Goal: Transaction & Acquisition: Purchase product/service

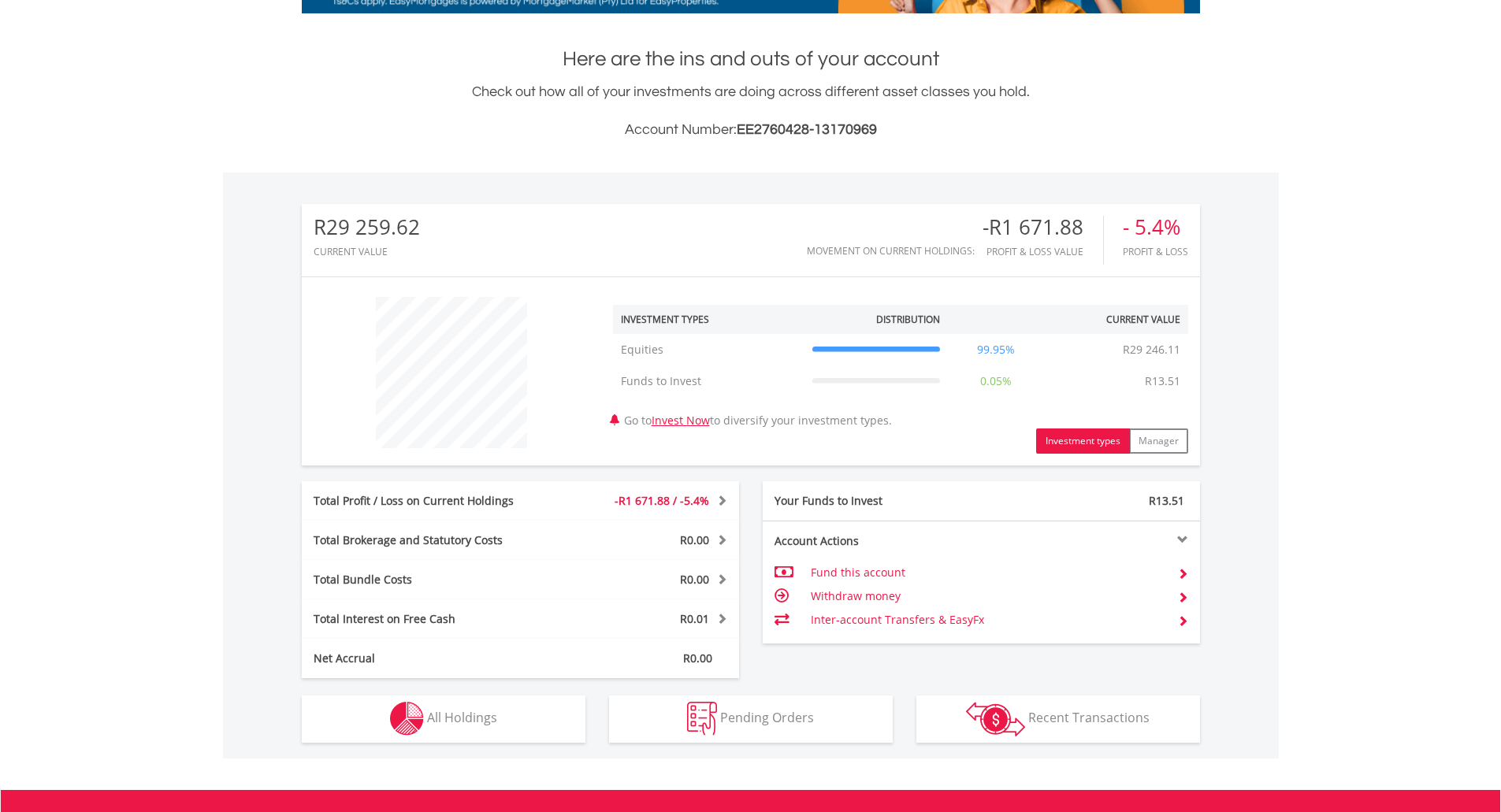
scroll to position [521, 0]
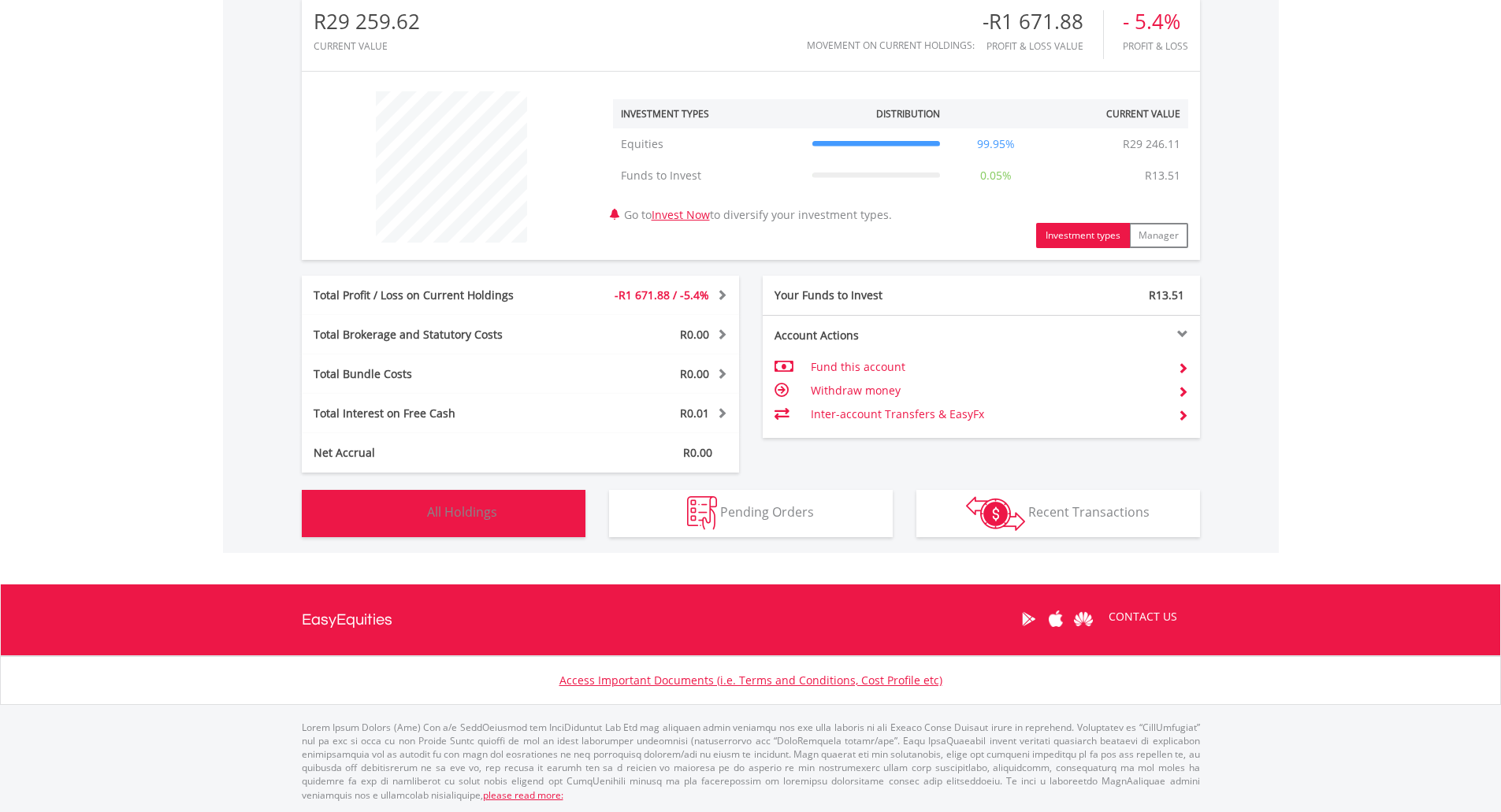
click at [454, 511] on span "All Holdings" at bounding box center [462, 512] width 70 height 17
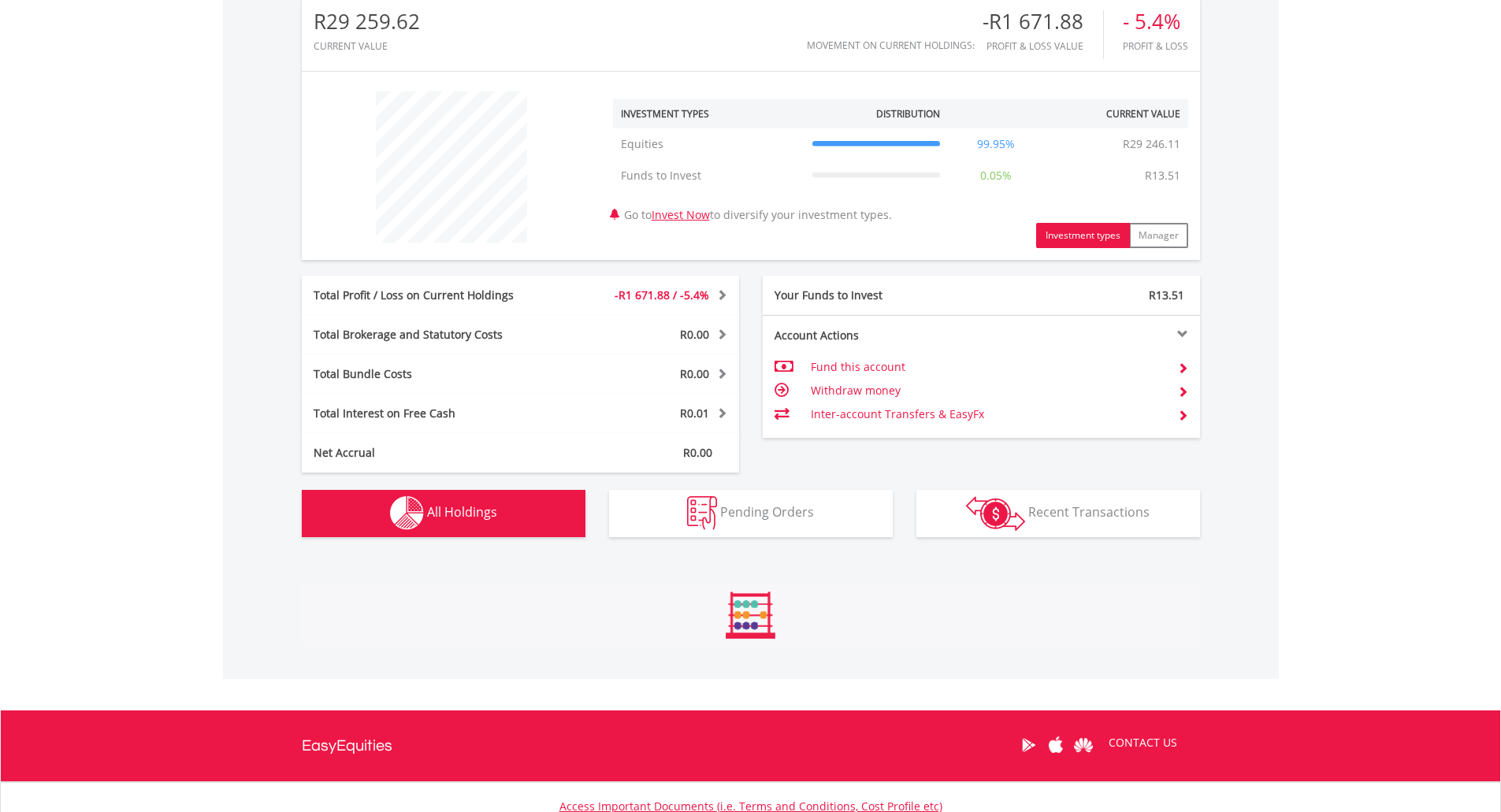
scroll to position [1018, 0]
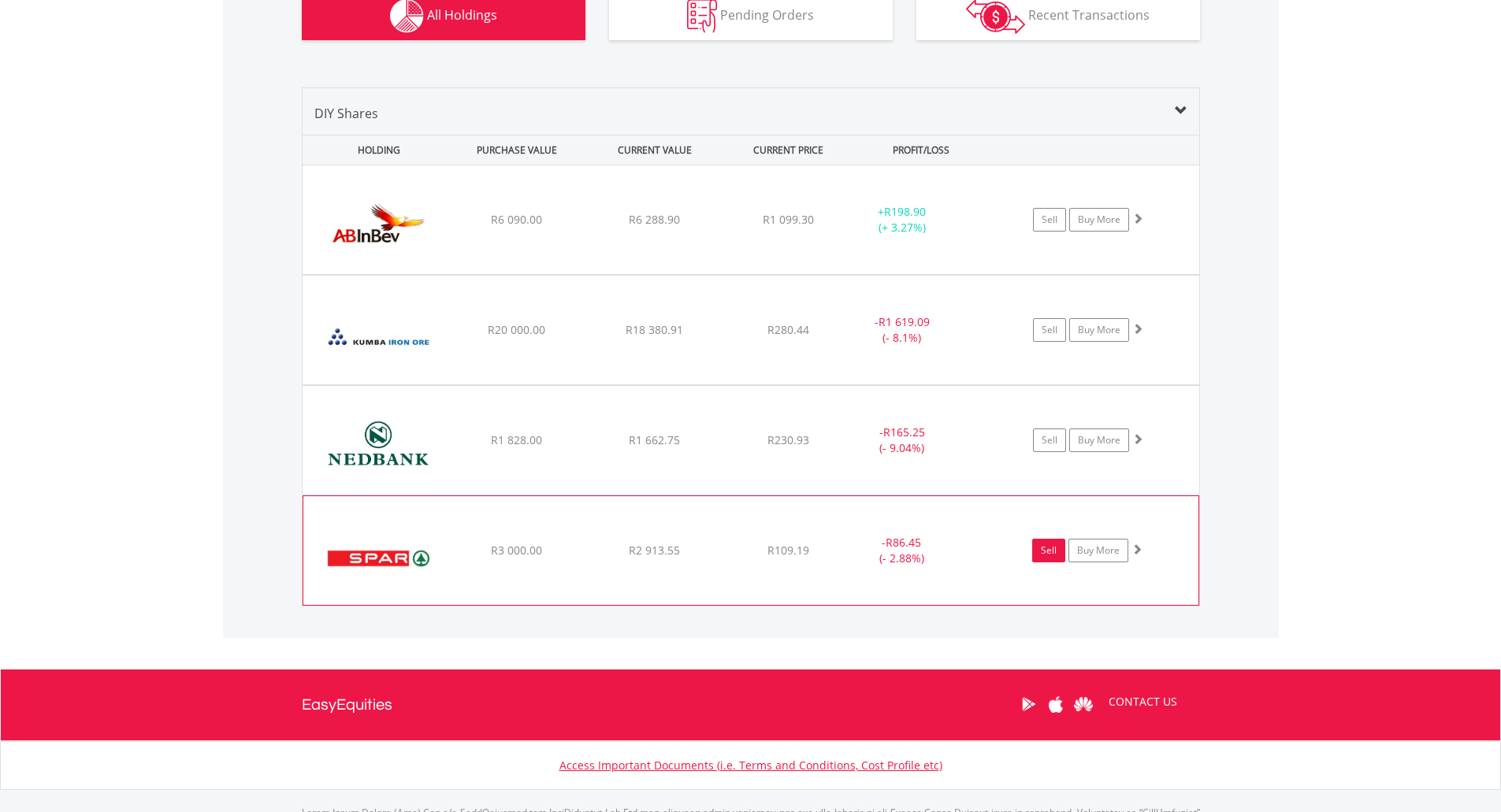
click at [1043, 551] on link "Sell" at bounding box center [1048, 550] width 33 height 23
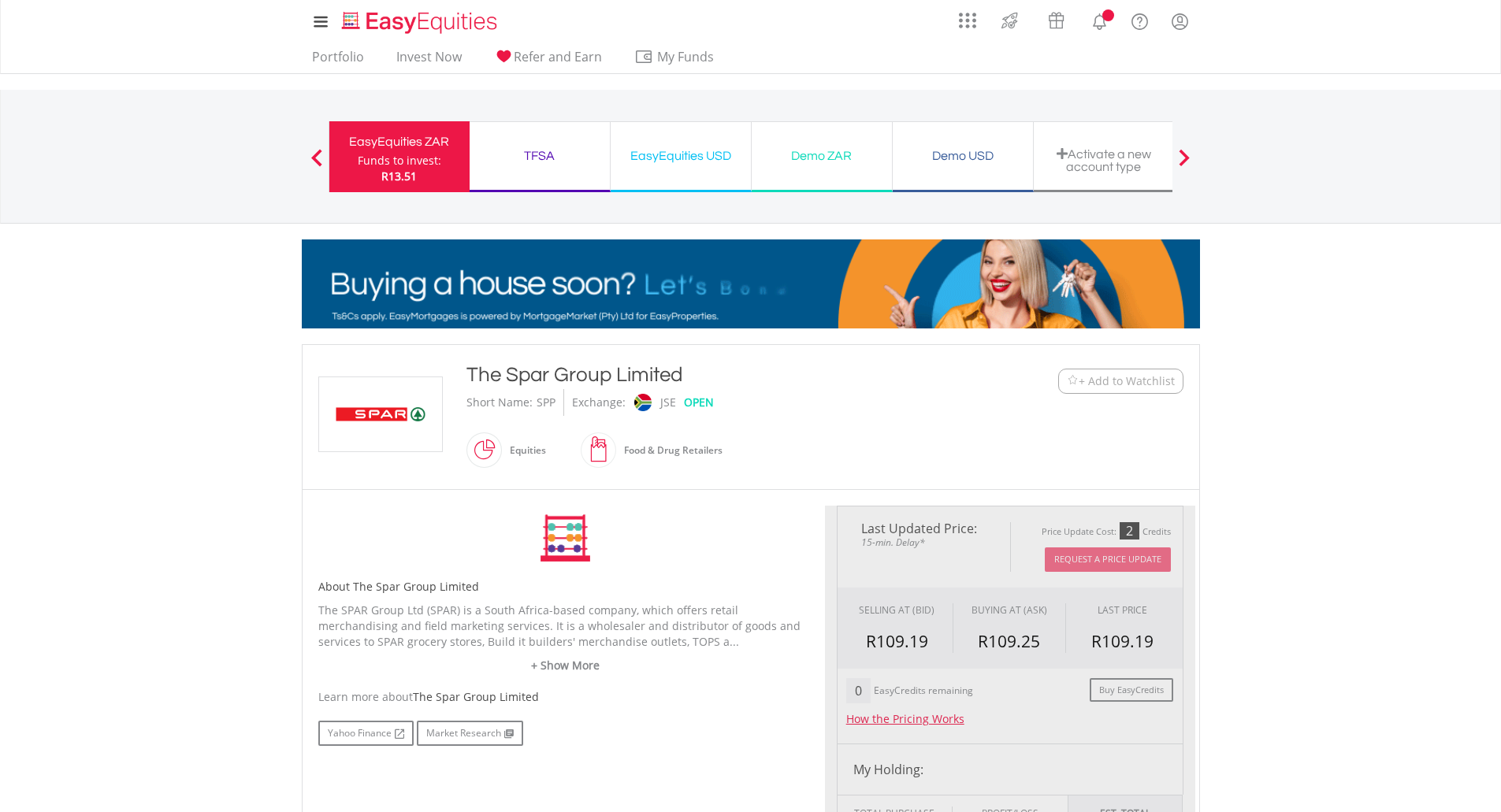
type input "*******"
type input "******"
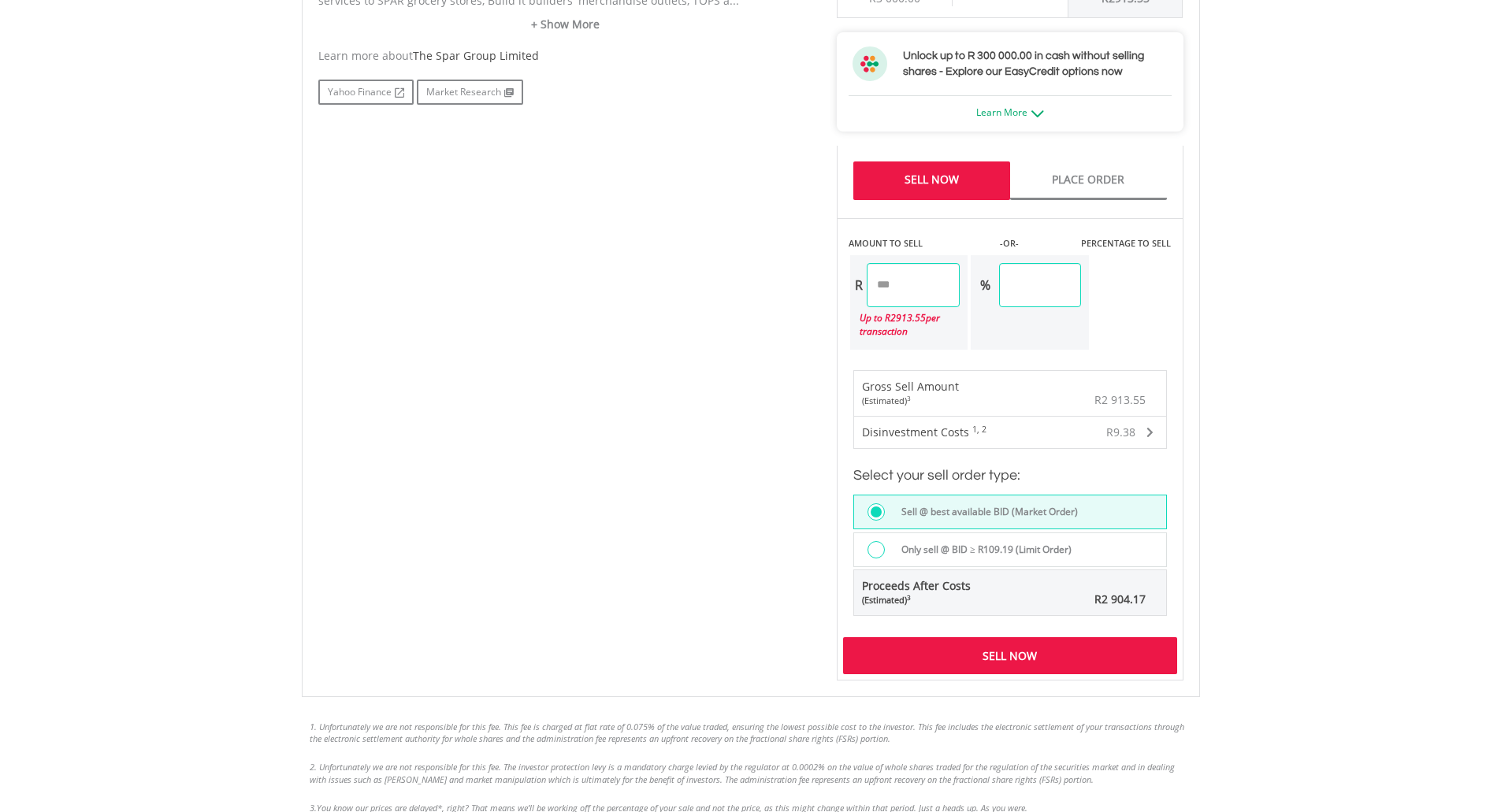
scroll to position [866, 0]
click at [876, 547] on div at bounding box center [876, 548] width 17 height 17
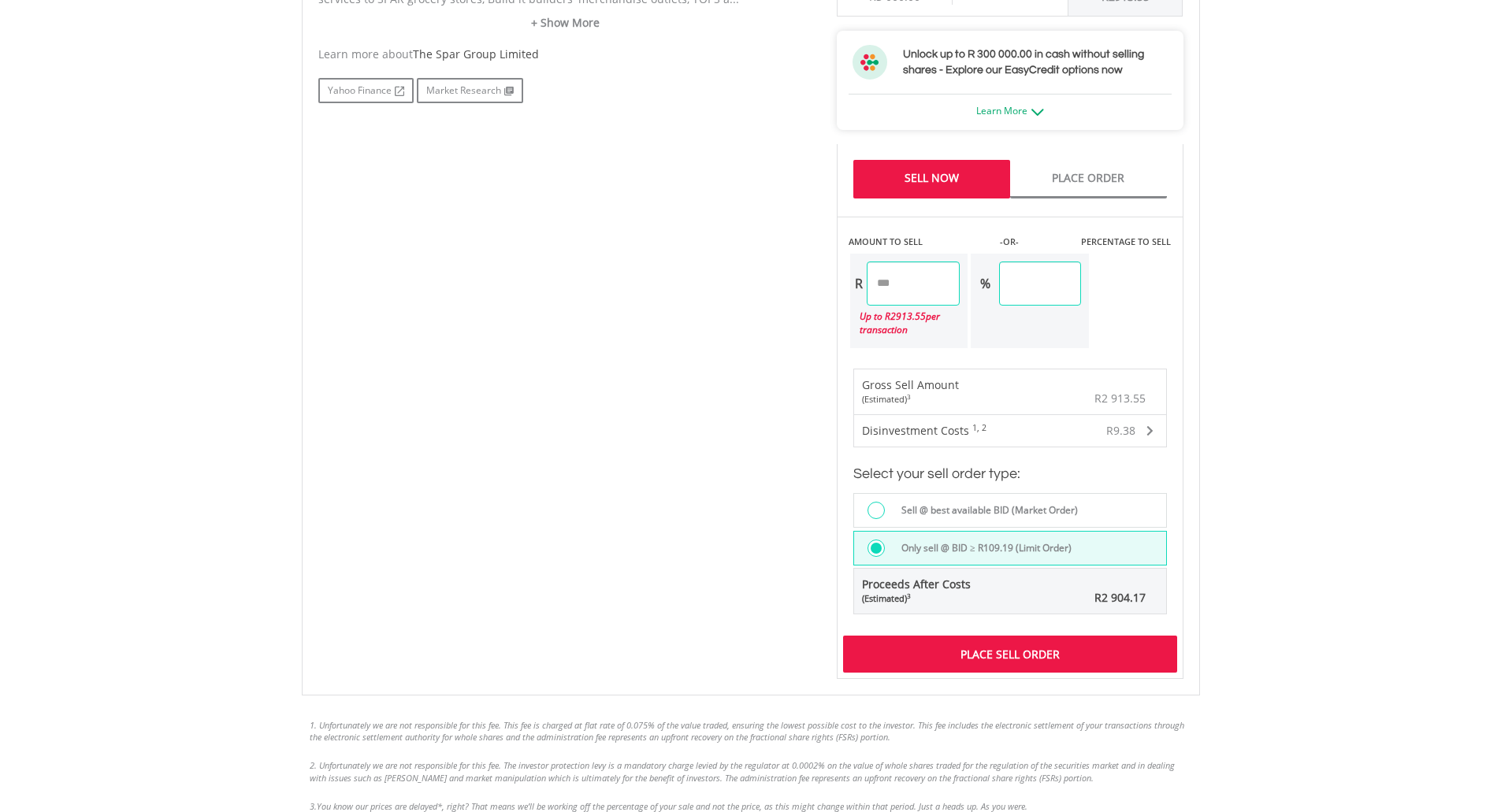
click at [949, 650] on div "Place Sell Order" at bounding box center [1010, 654] width 334 height 37
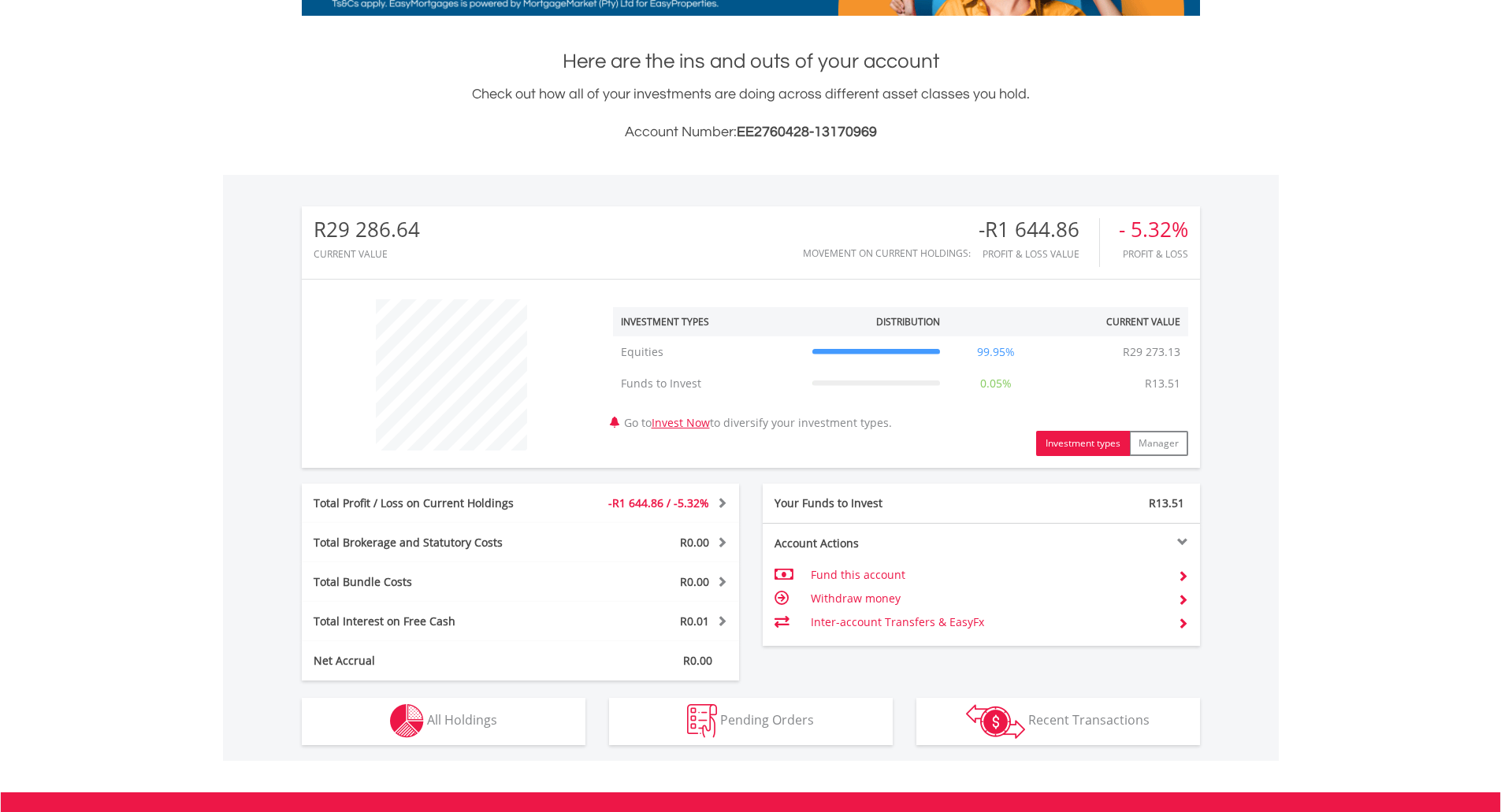
scroll to position [315, 0]
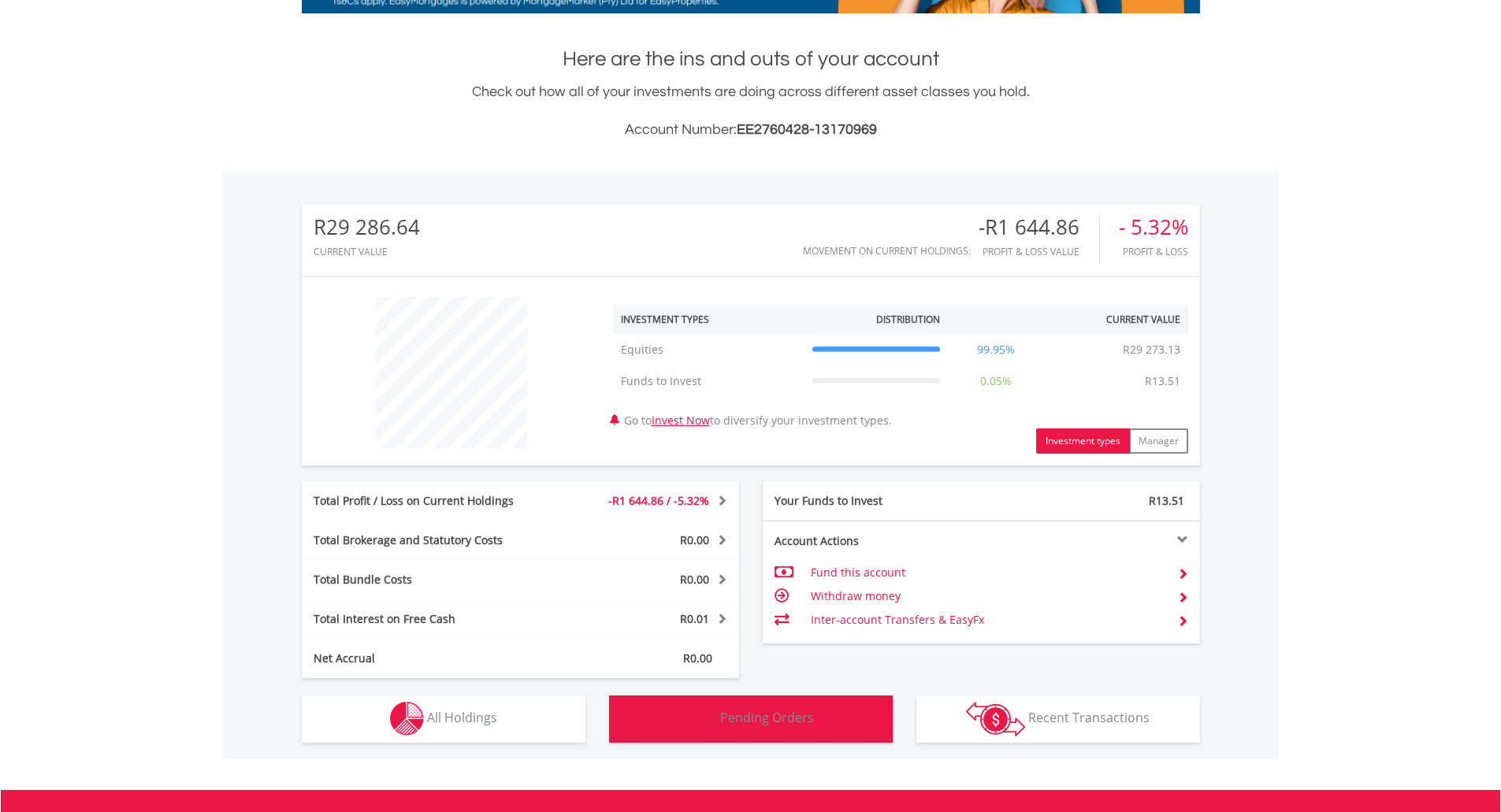
click at [704, 718] on img "button" at bounding box center [702, 719] width 30 height 34
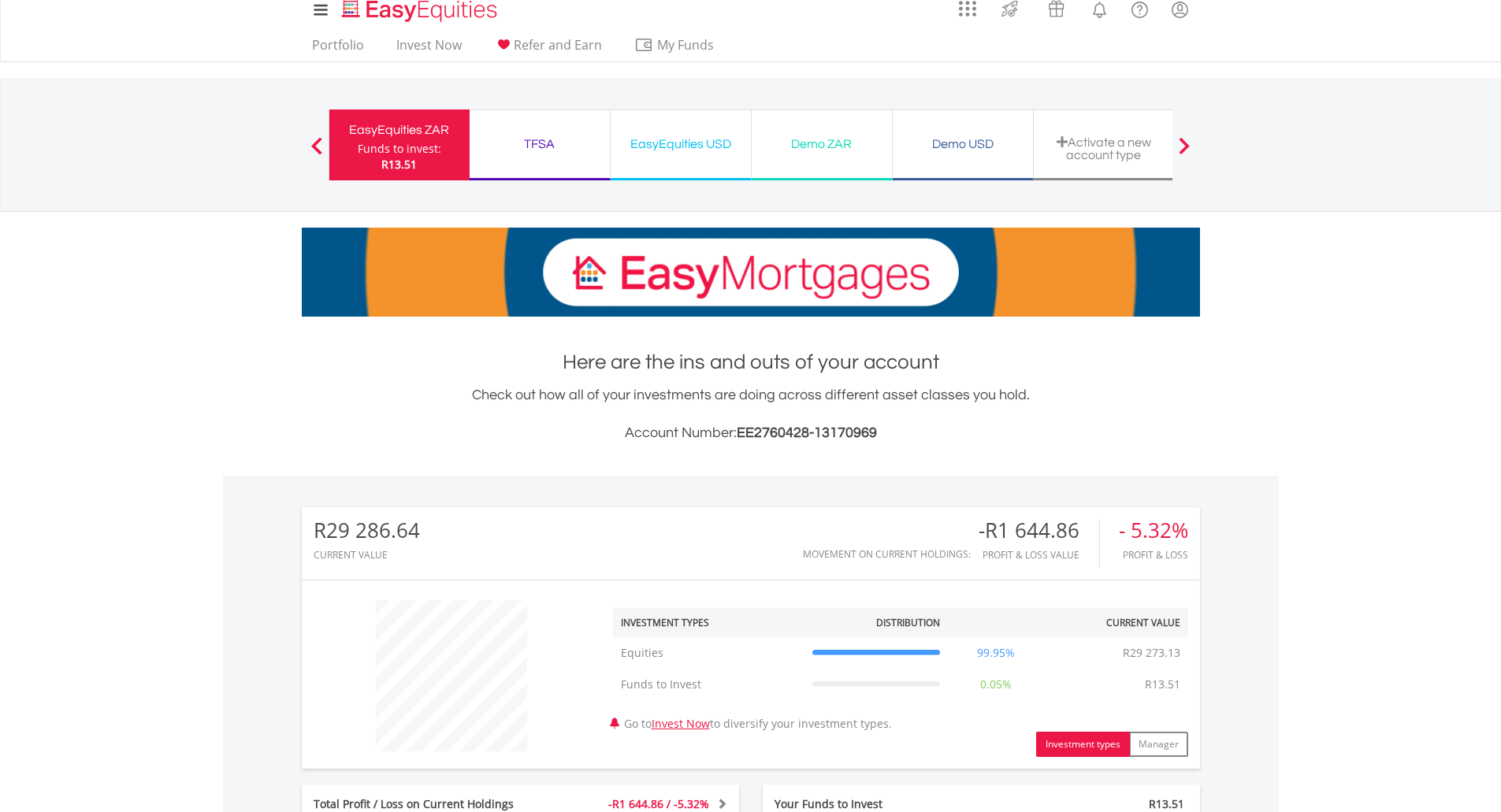
scroll to position [0, 0]
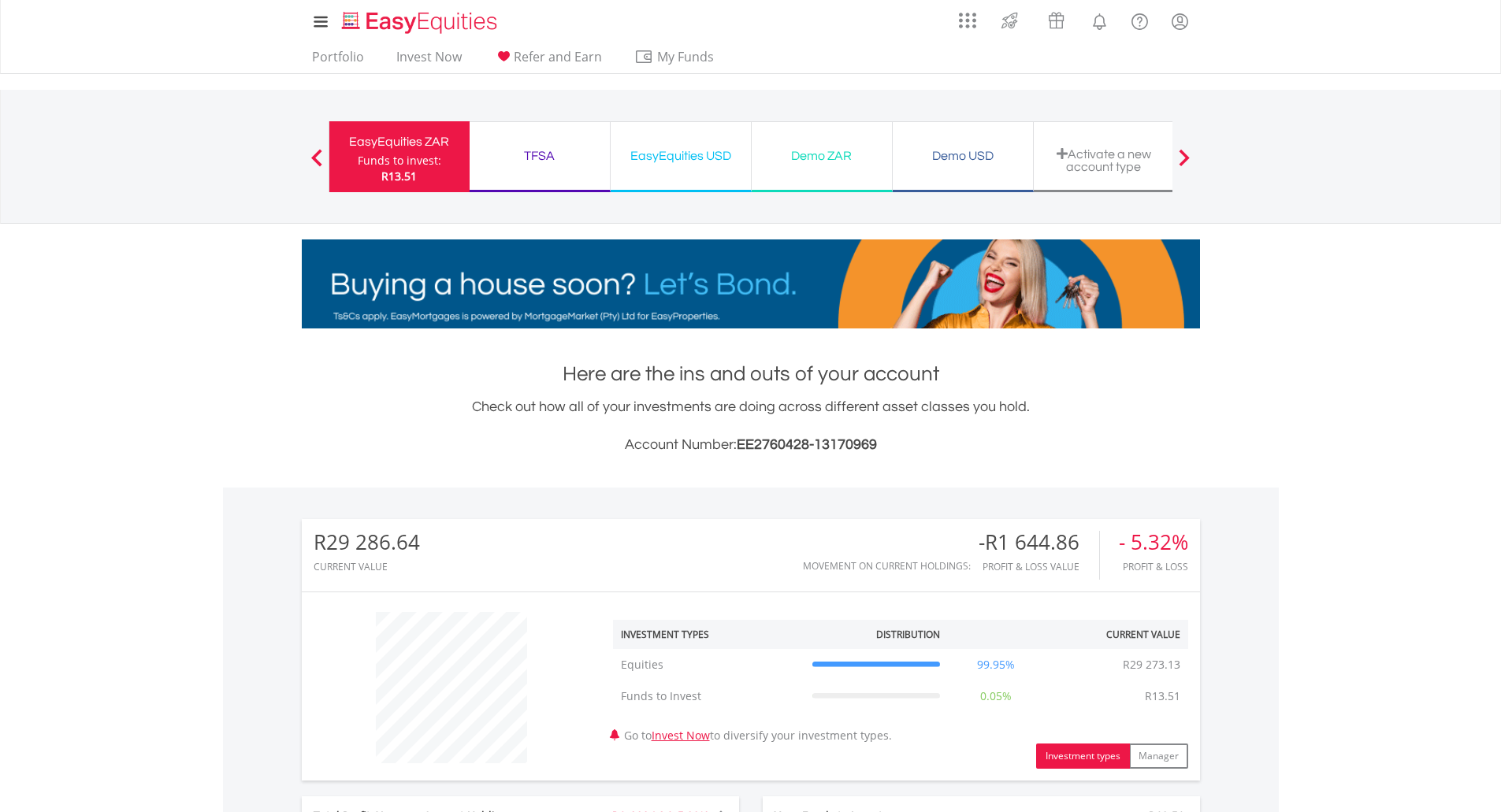
click at [418, 172] on div "R13.51" at bounding box center [398, 177] width 83 height 16
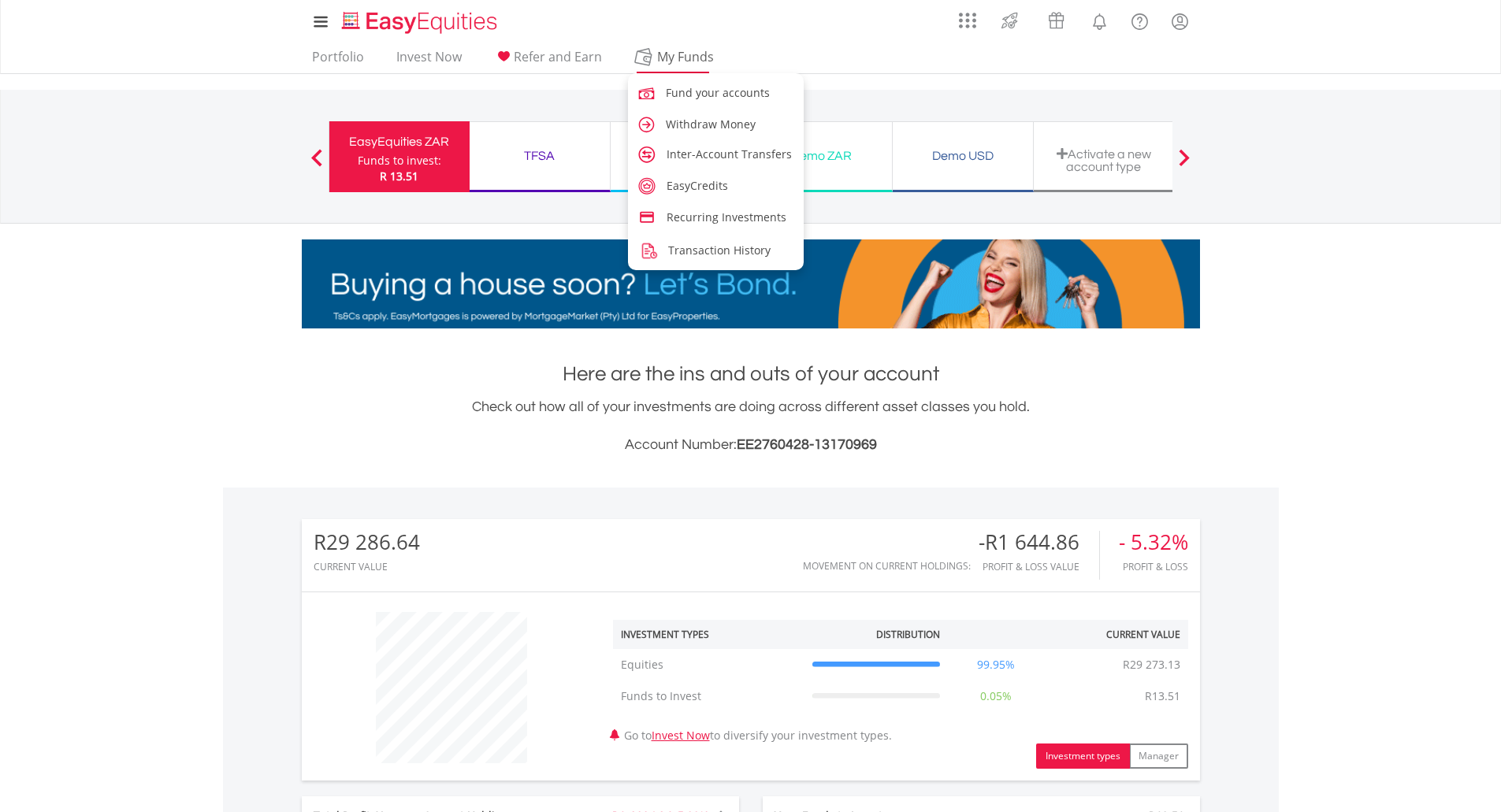
click at [679, 53] on span "My Funds" at bounding box center [686, 56] width 104 height 21
click at [713, 244] on span "Transaction History" at bounding box center [722, 250] width 103 height 15
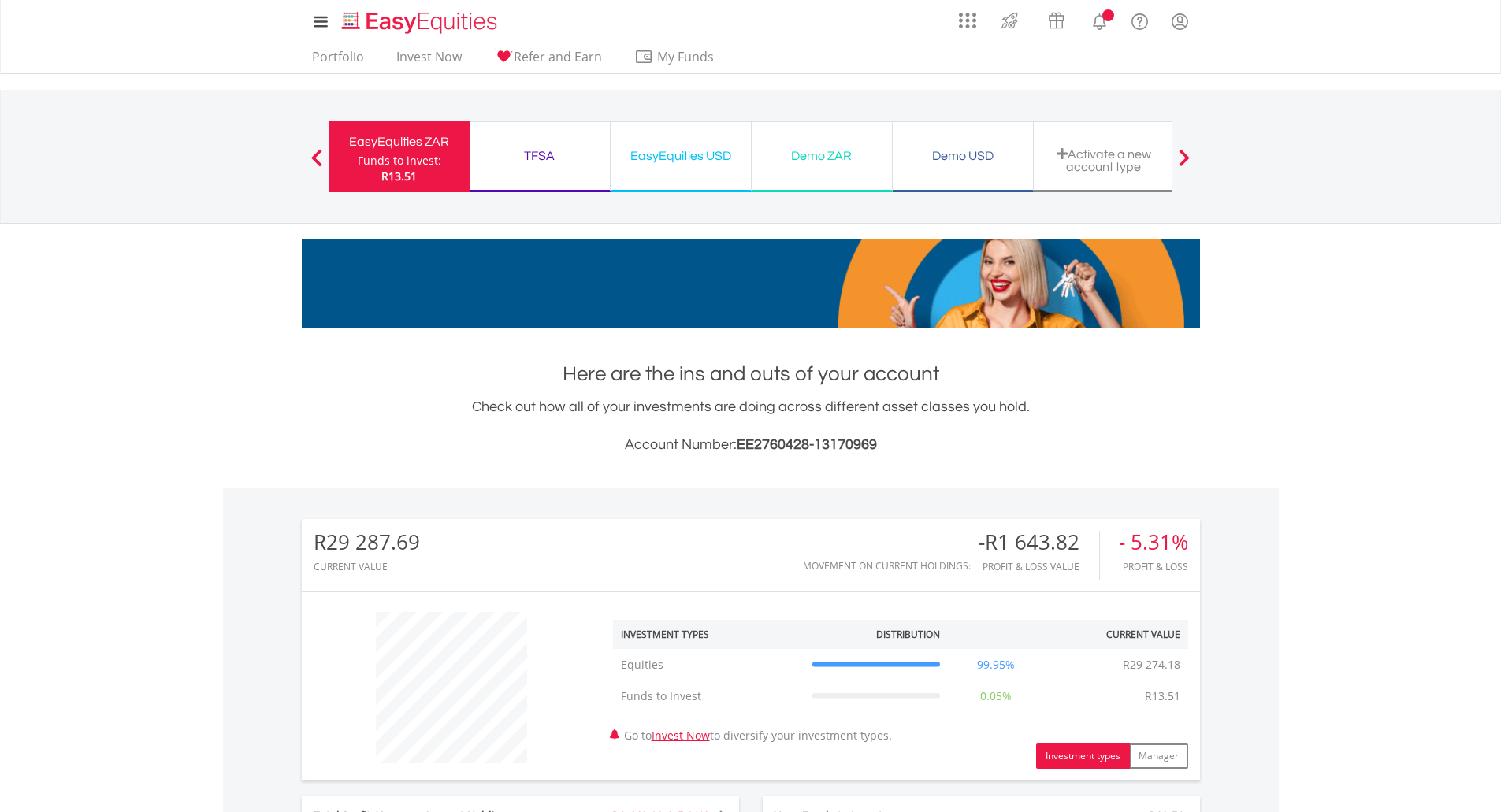
scroll to position [151, 299]
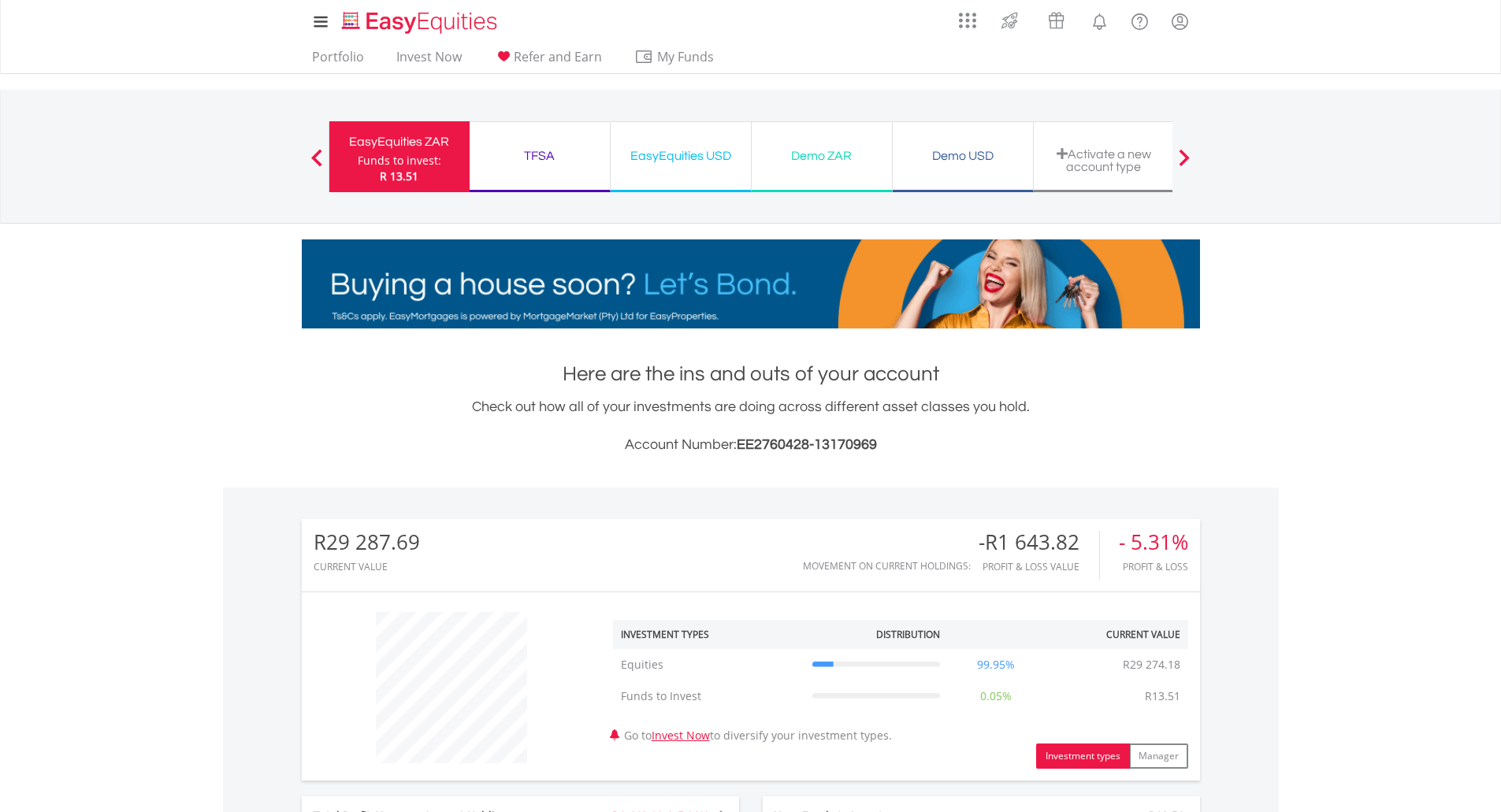
scroll to position [151, 299]
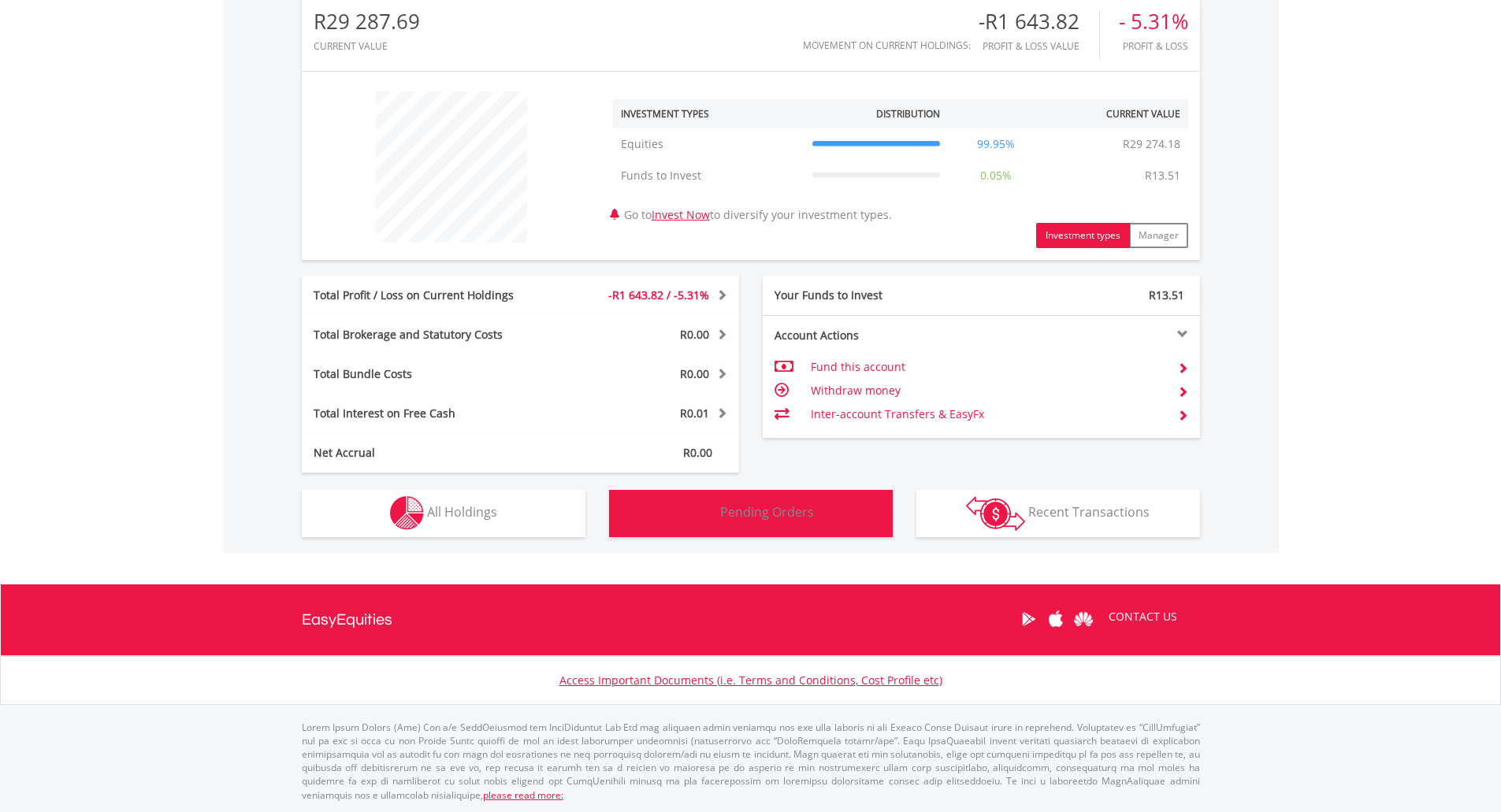
click at [714, 491] on button "Pending Orders Pending Orders" at bounding box center [751, 514] width 284 height 47
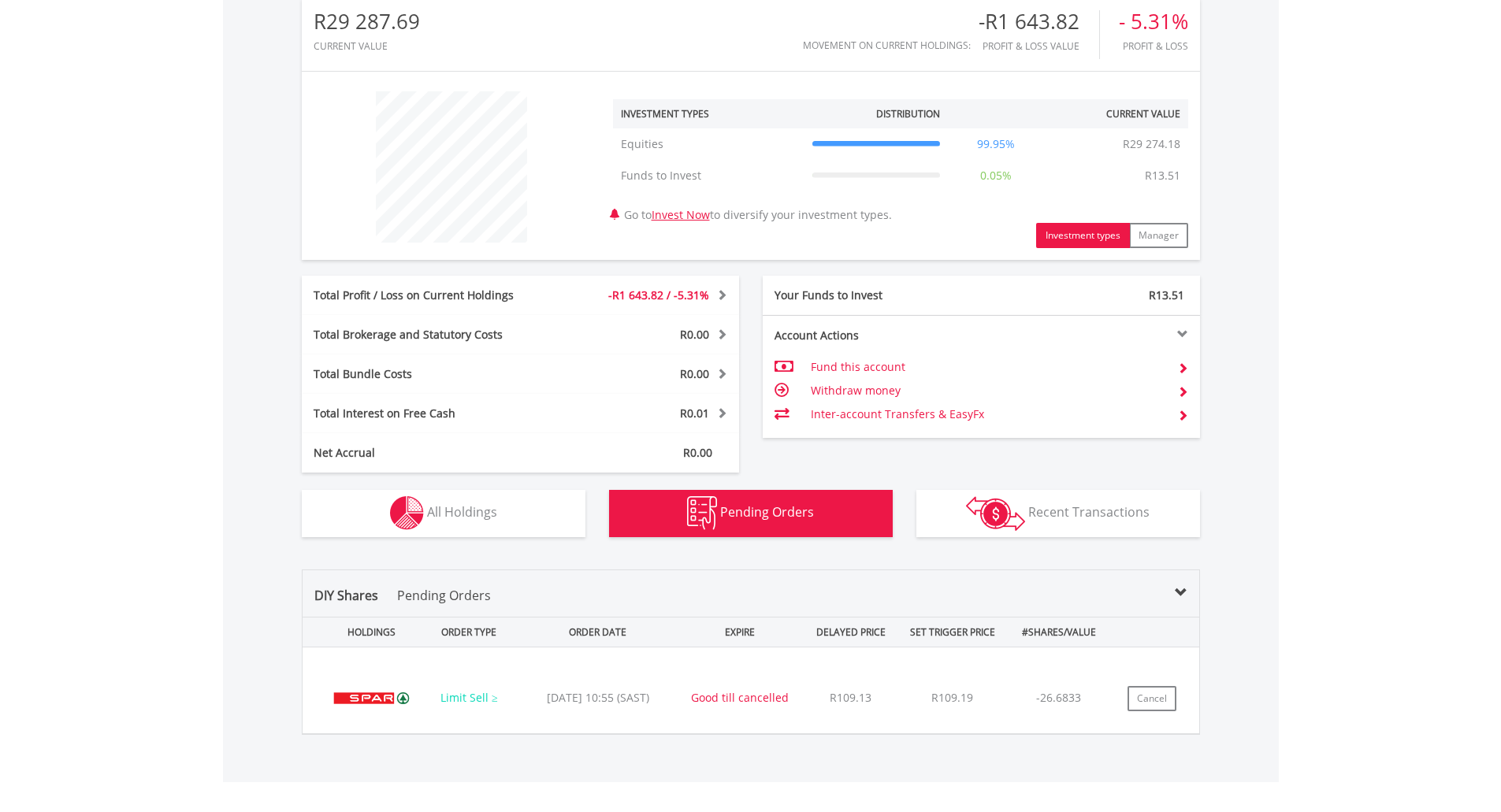
scroll to position [750, 0]
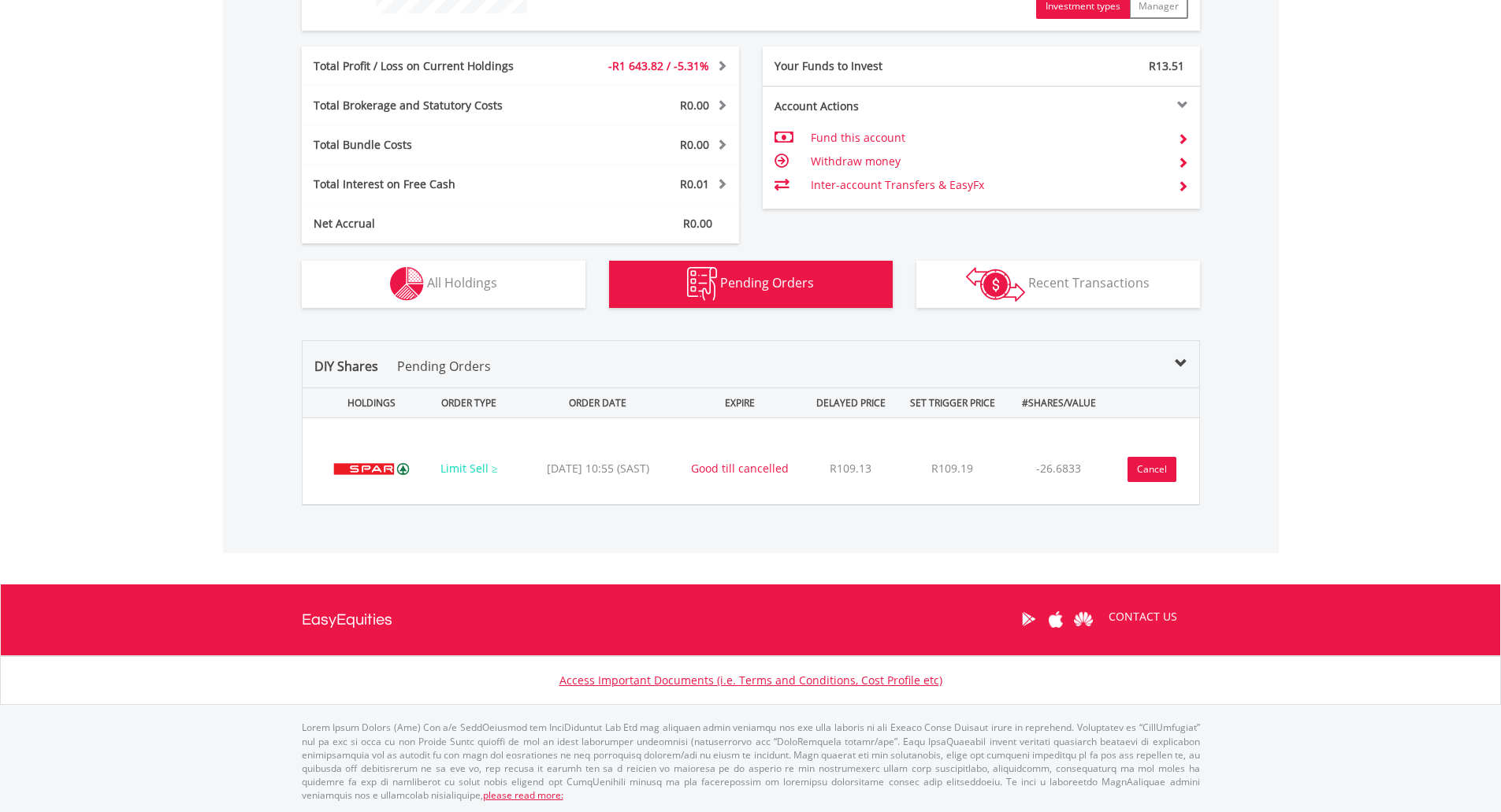
click at [1140, 472] on button "Cancel" at bounding box center [1152, 470] width 49 height 25
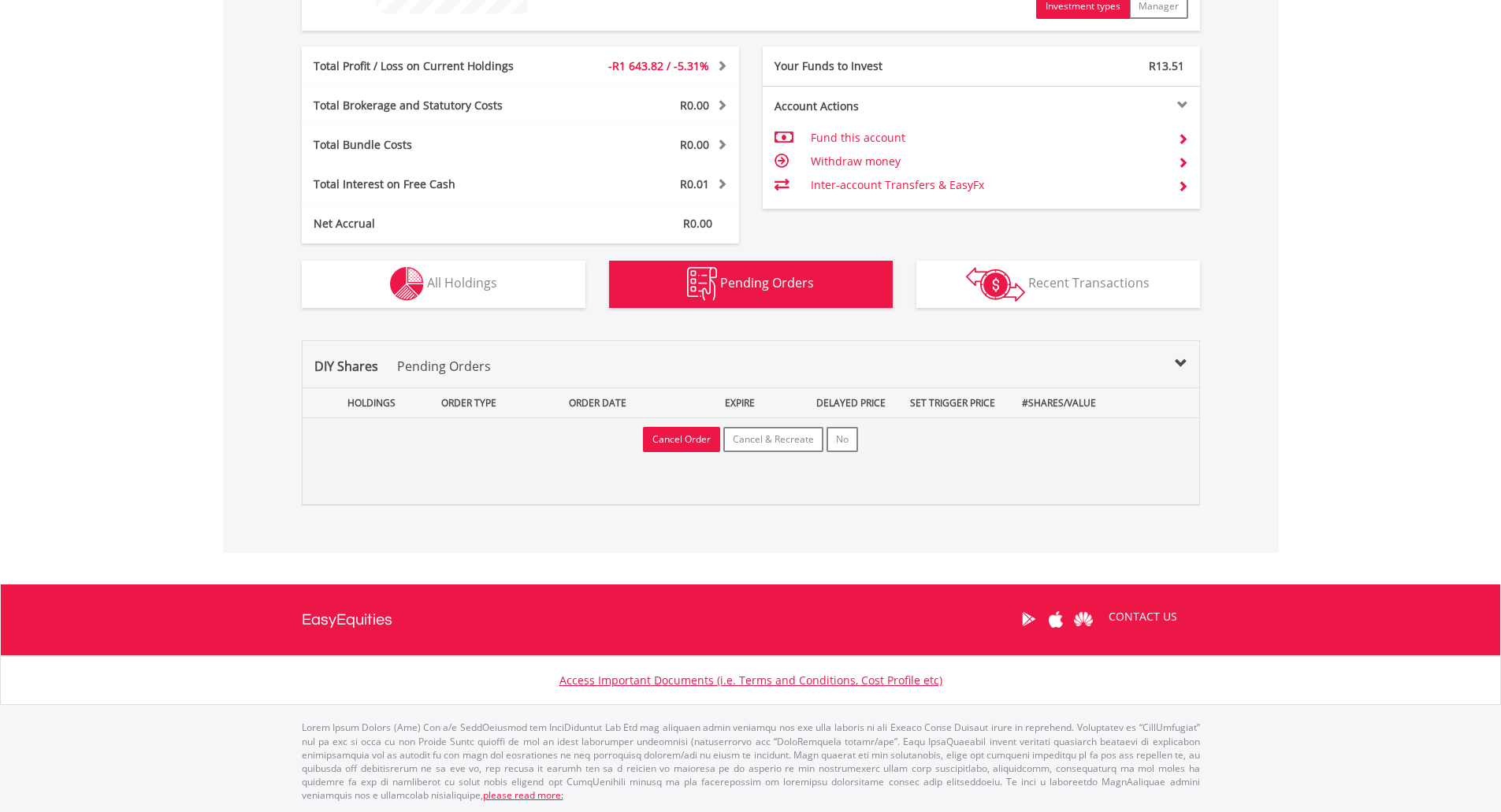
click at [673, 440] on button "Cancel Order" at bounding box center [682, 439] width 77 height 25
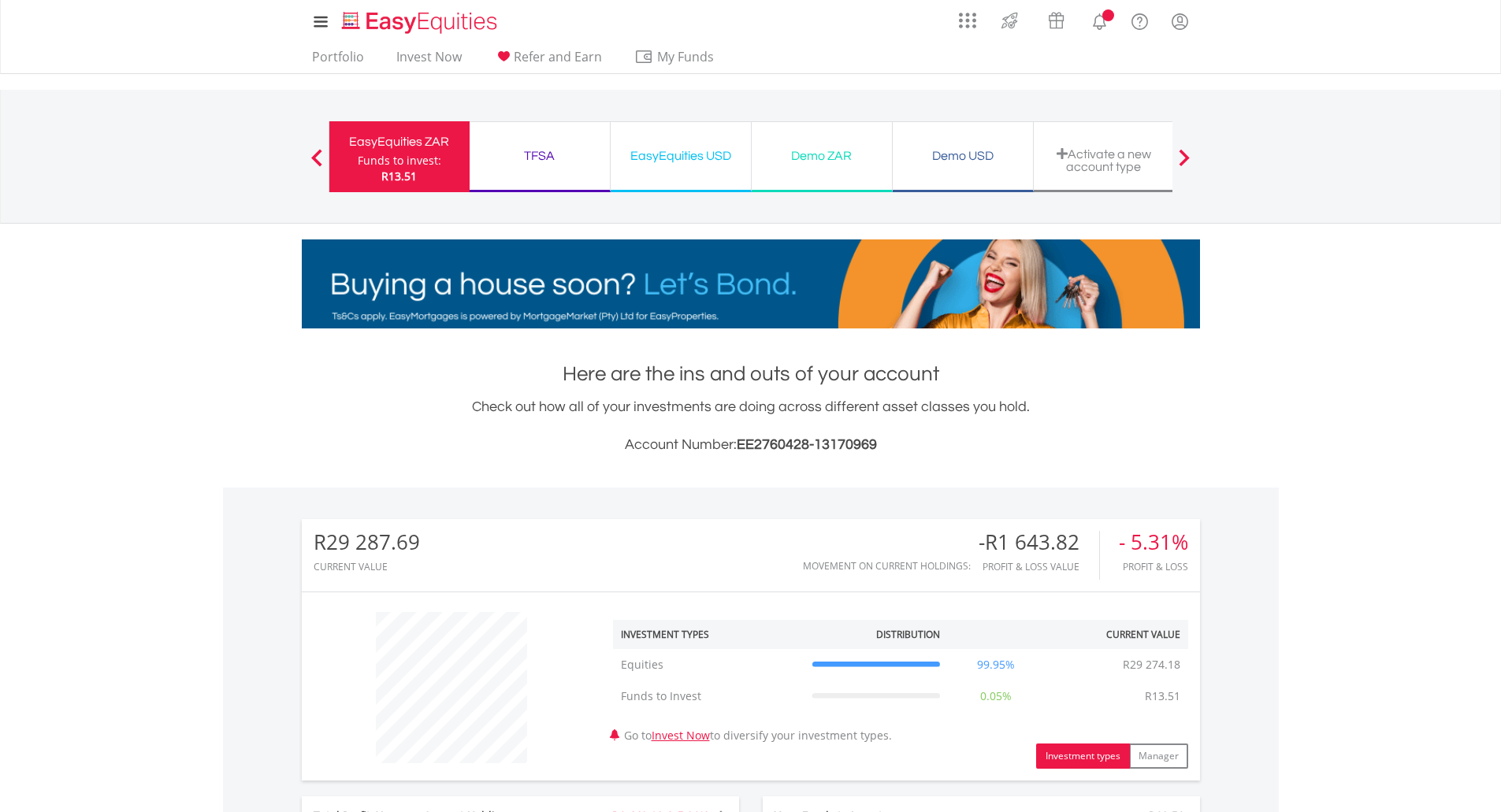
scroll to position [608, 0]
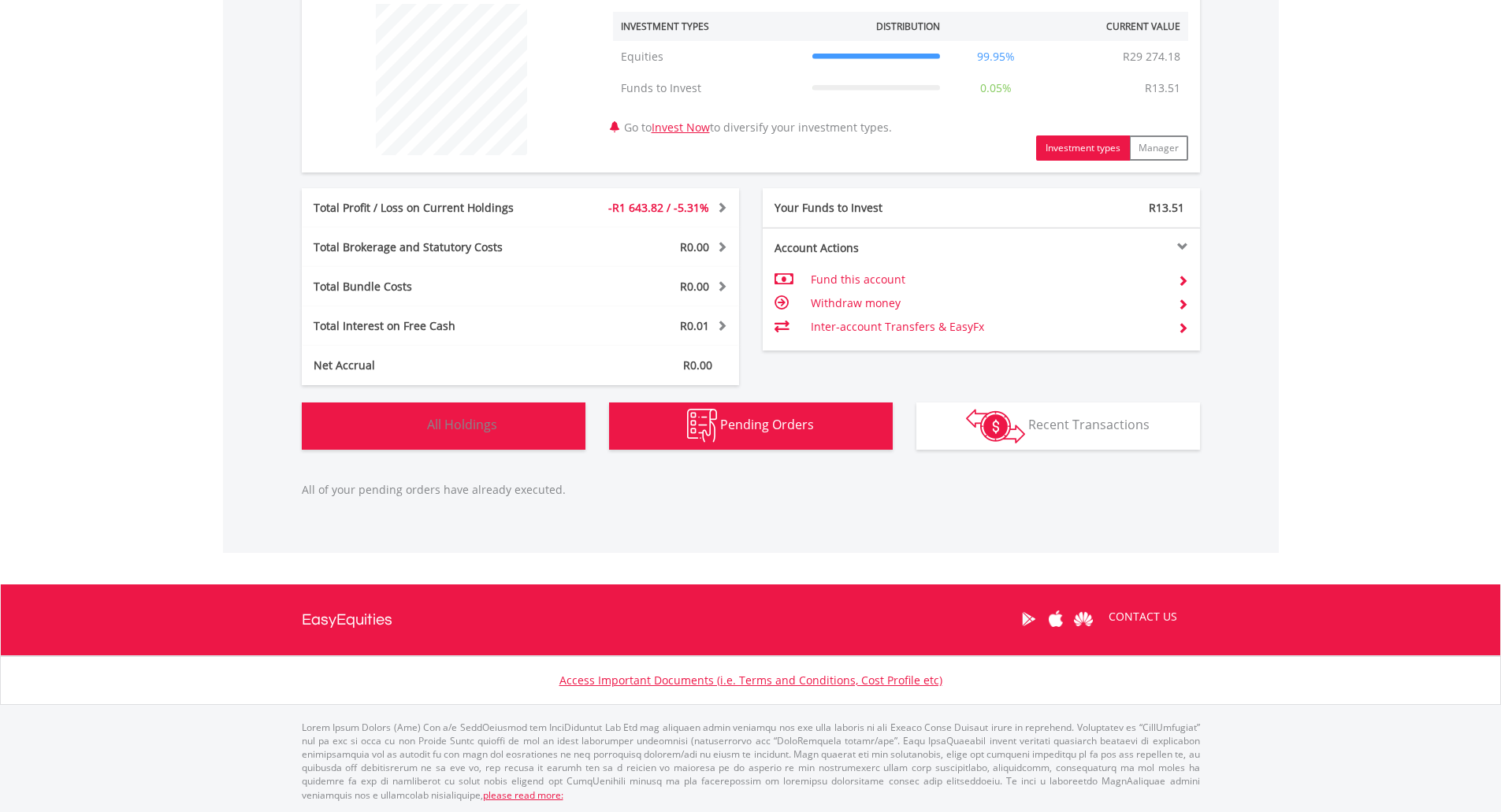
click at [504, 434] on button "Holdings All Holdings" at bounding box center [444, 426] width 284 height 47
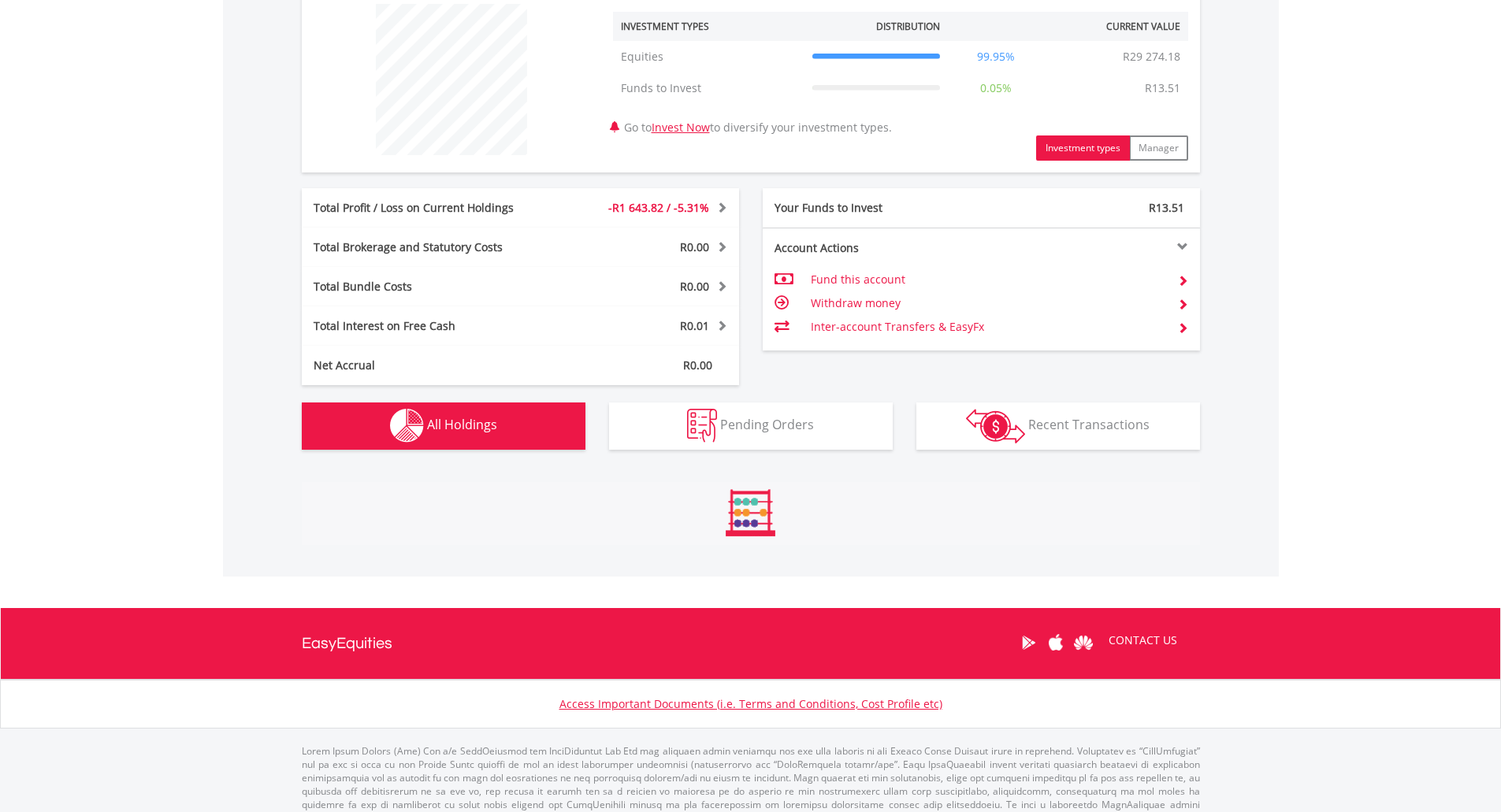
scroll to position [1103, 0]
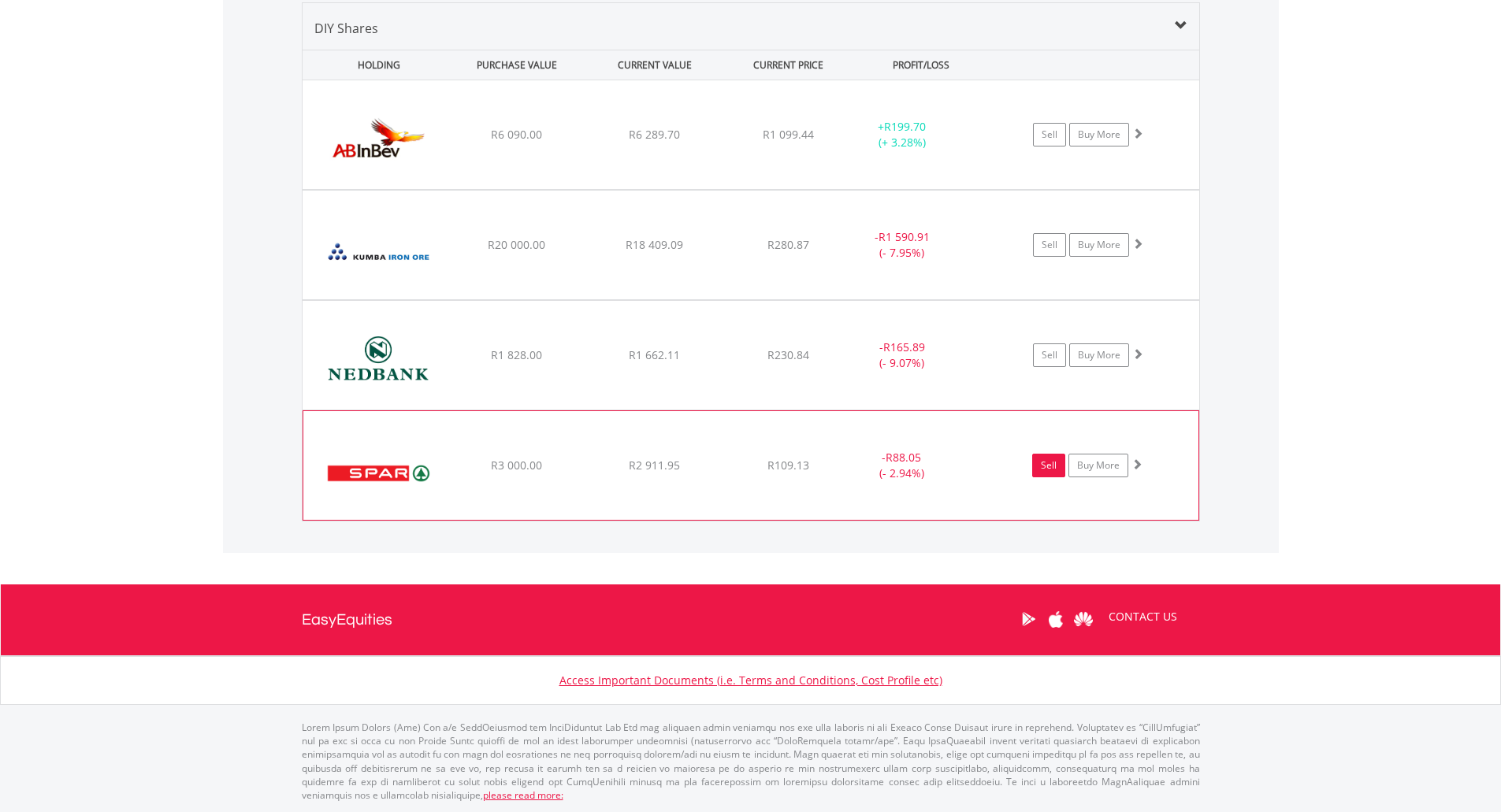
click at [1046, 473] on link "Sell" at bounding box center [1048, 465] width 33 height 23
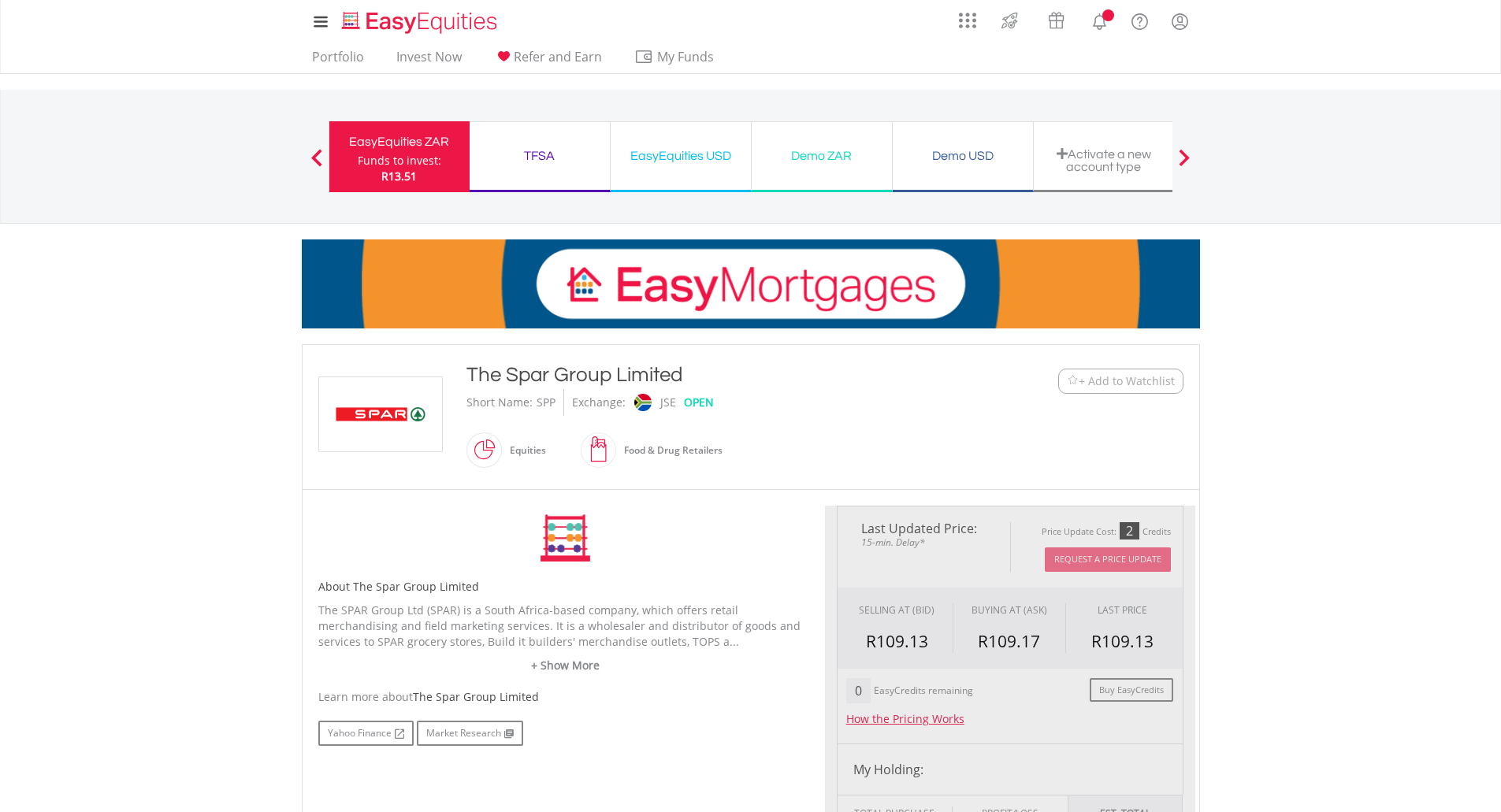
type input "*******"
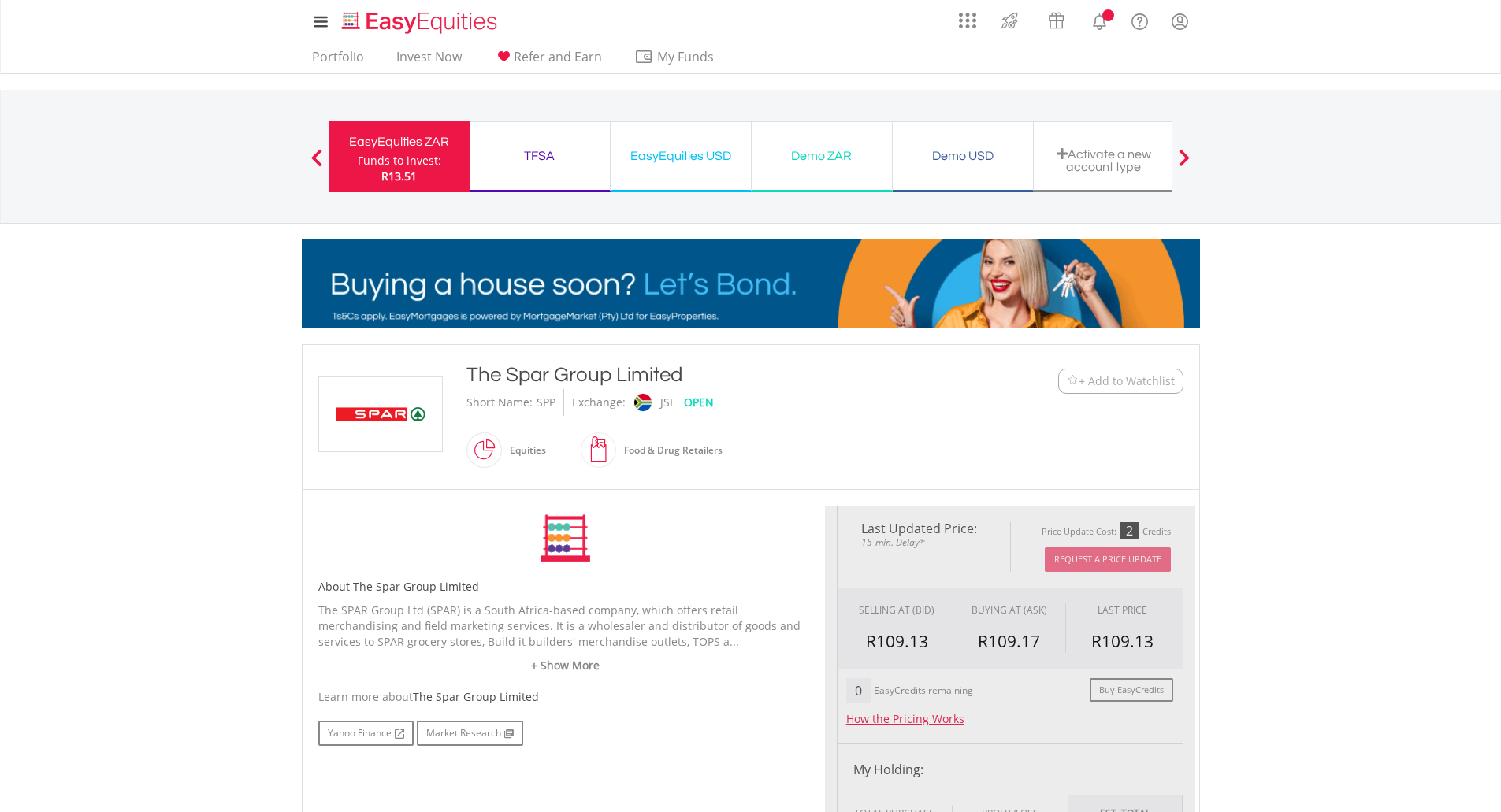
type input "******"
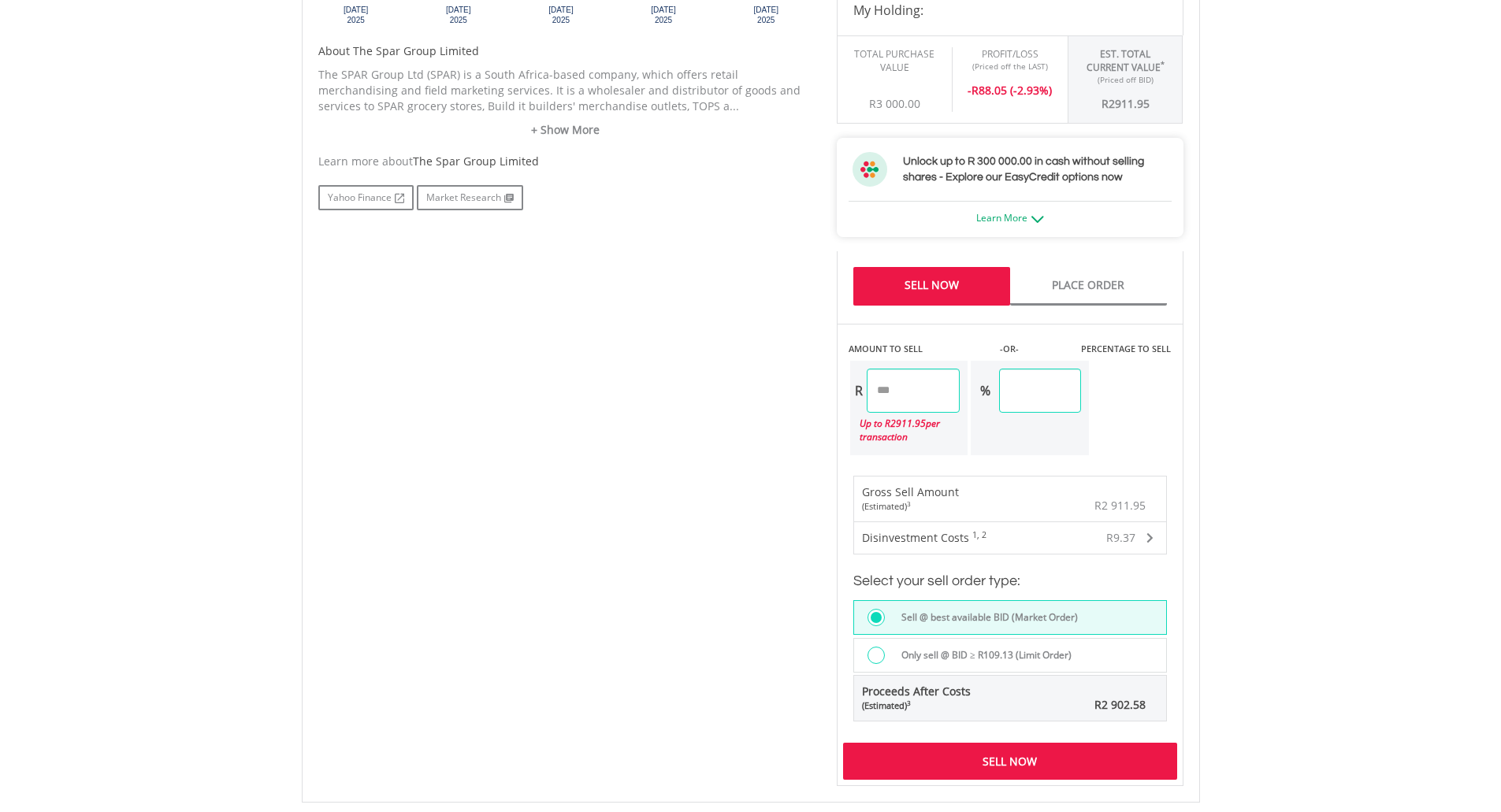
scroll to position [788, 0]
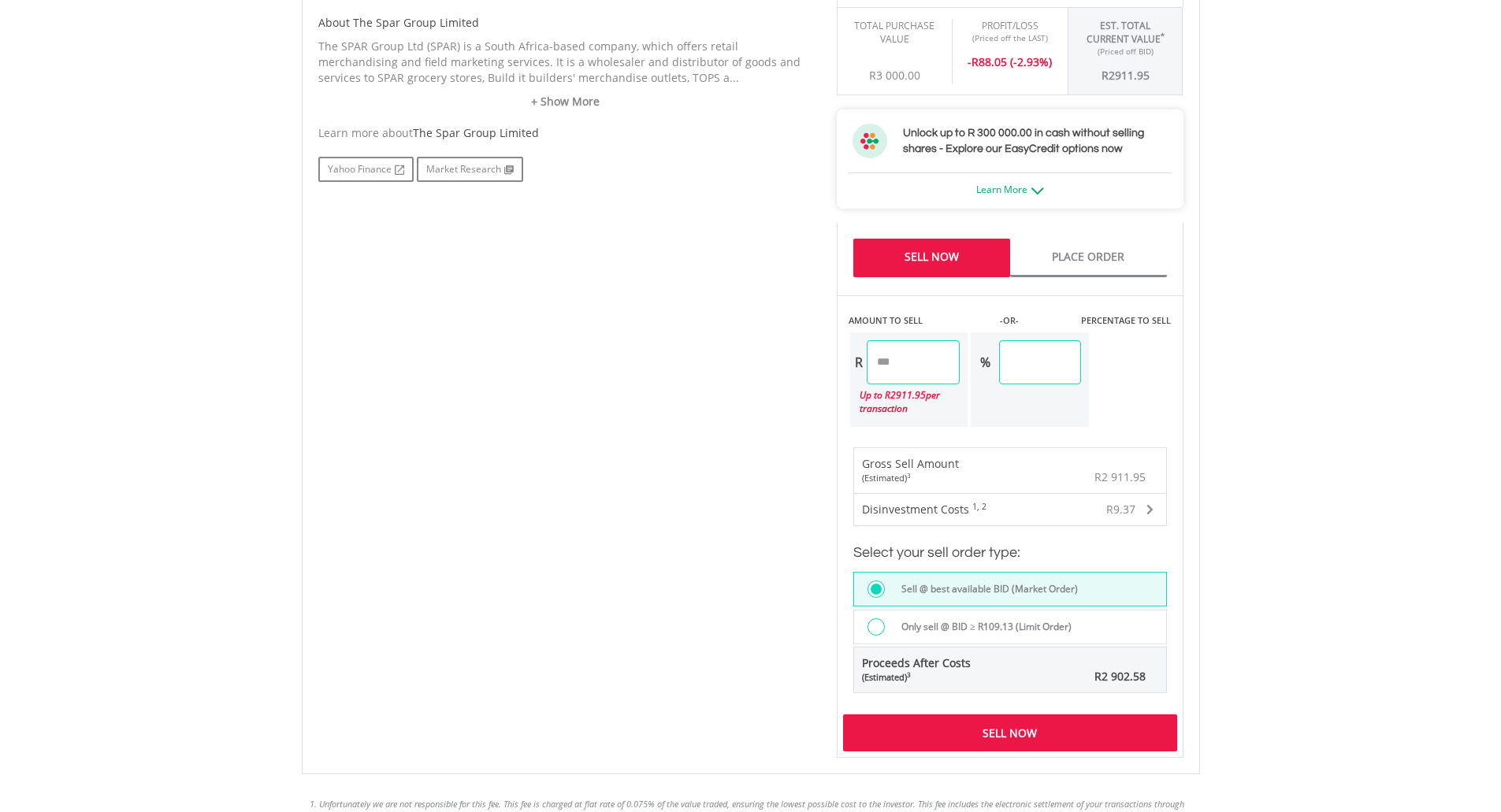
click at [1001, 735] on div "Sell Now" at bounding box center [1010, 732] width 334 height 37
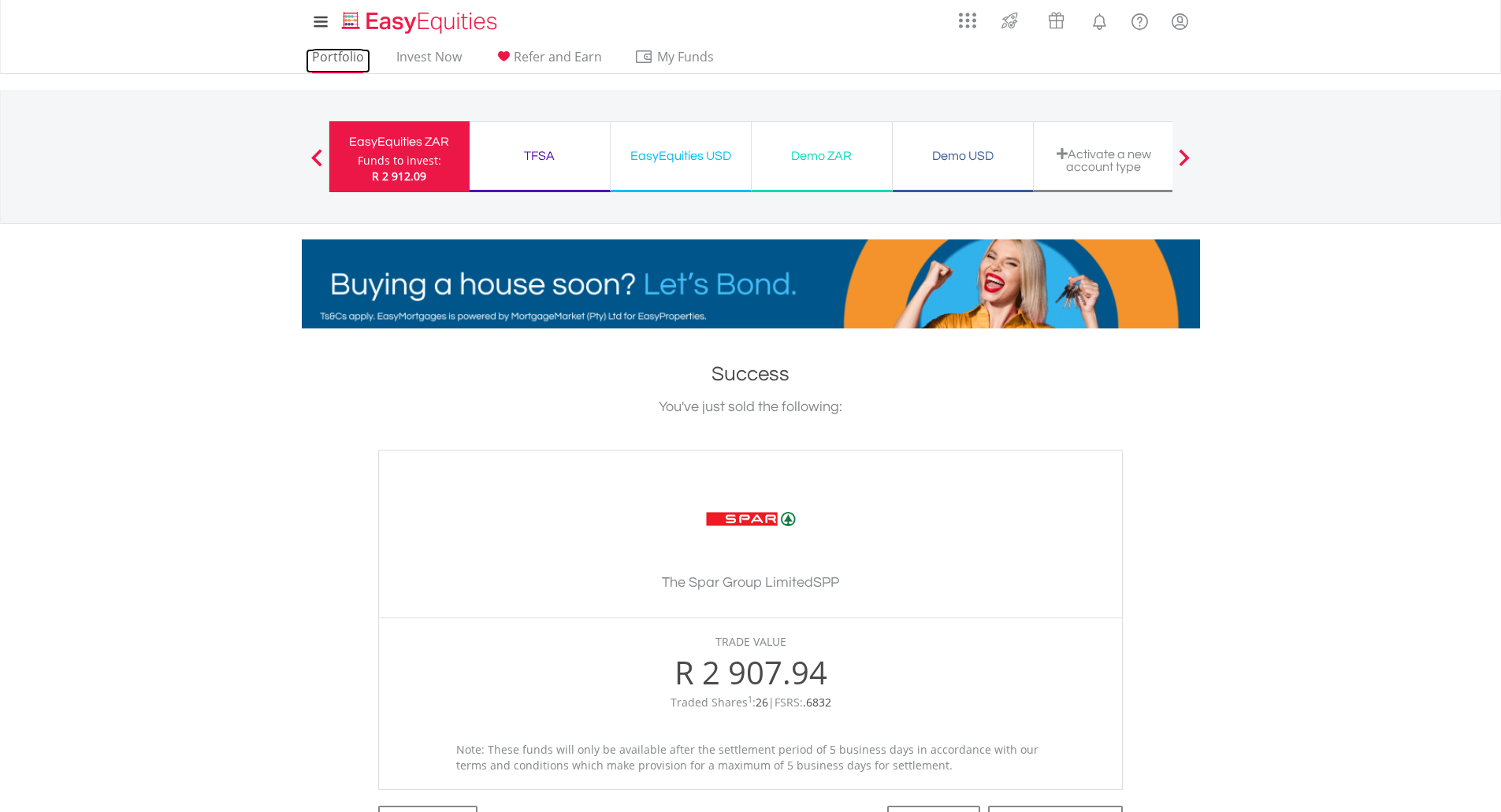
click at [351, 57] on link "Portfolio" at bounding box center [338, 61] width 64 height 24
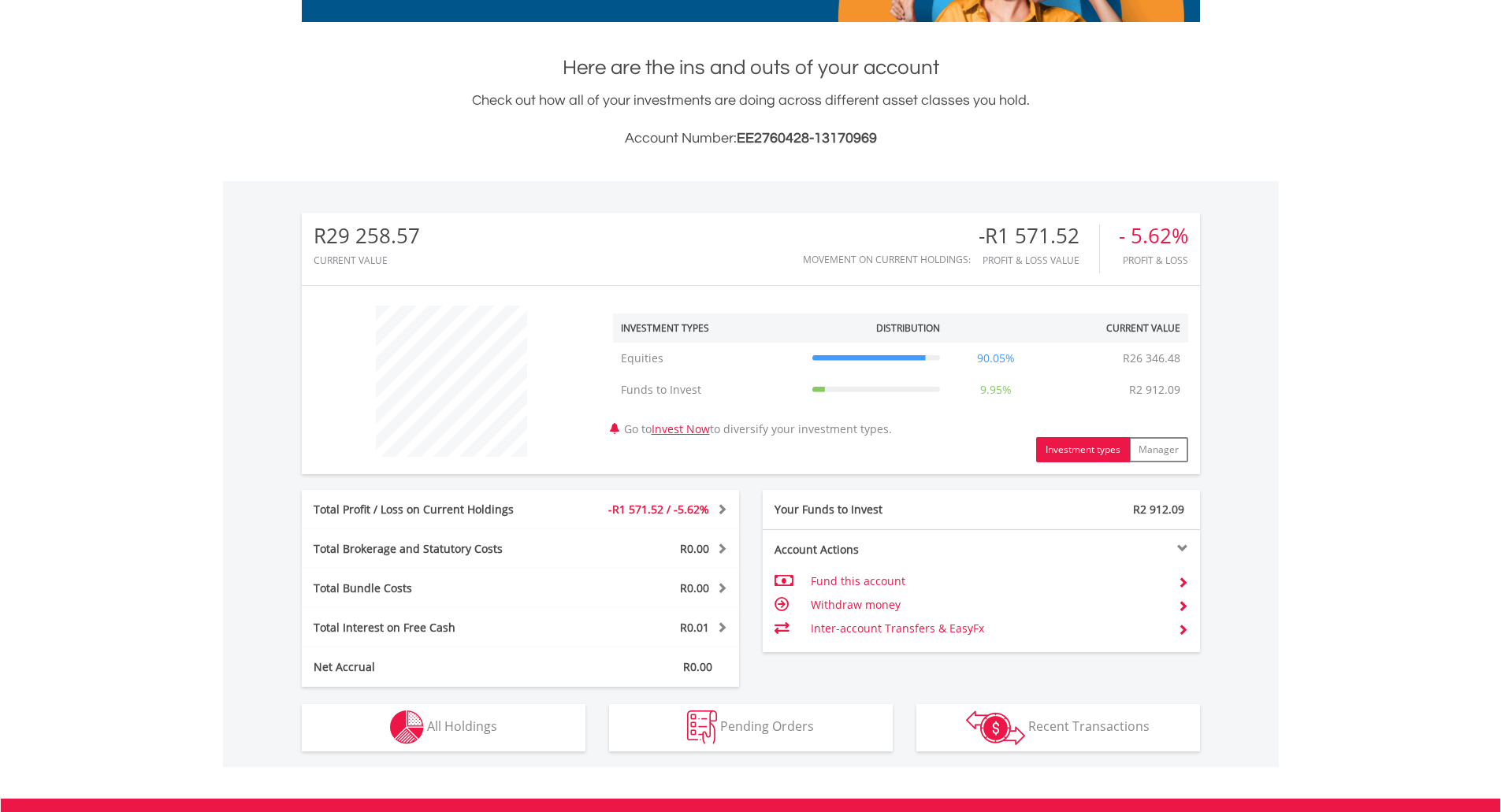
scroll to position [151, 299]
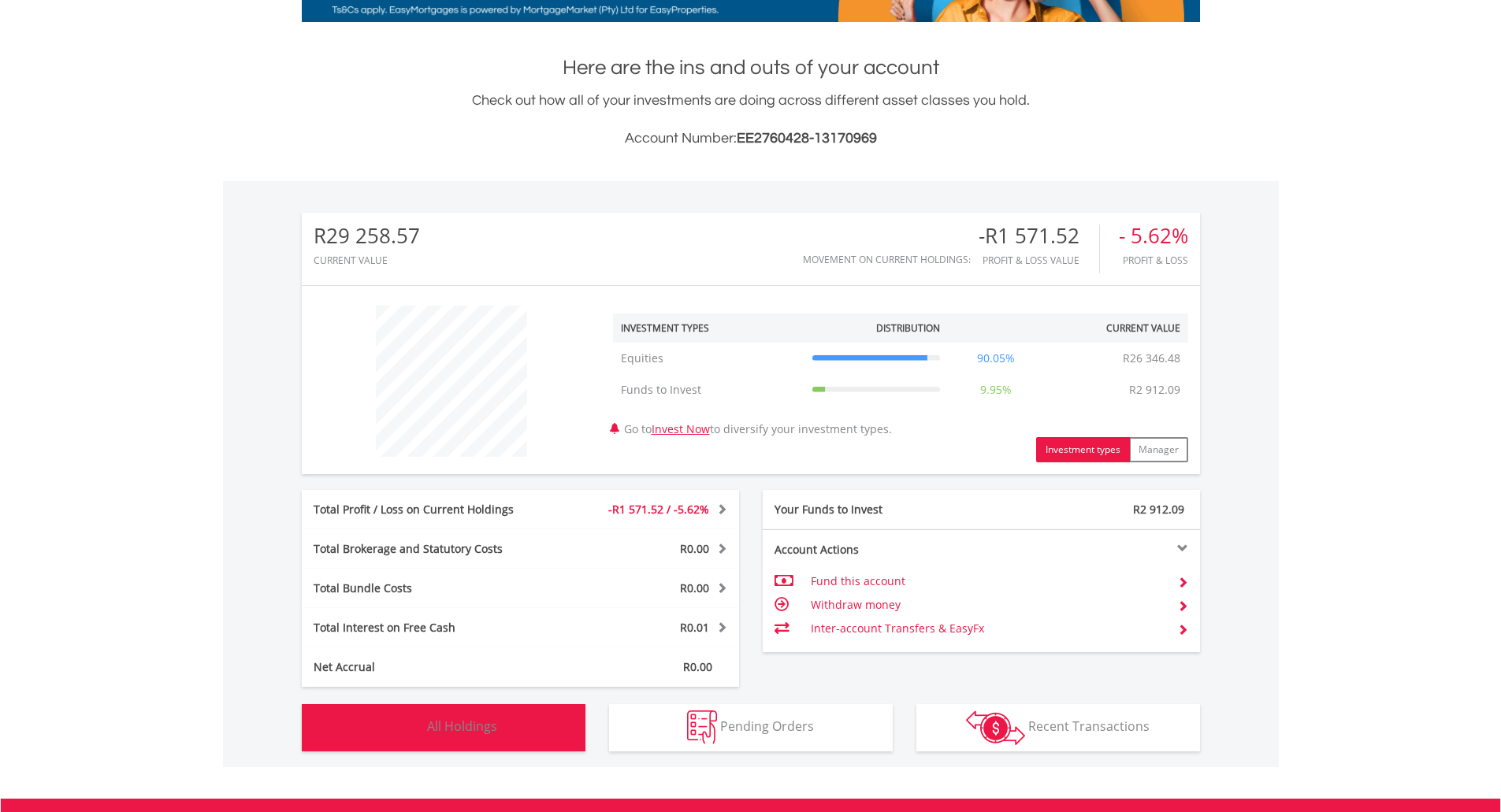
click at [438, 715] on button "Holdings All Holdings" at bounding box center [444, 727] width 284 height 47
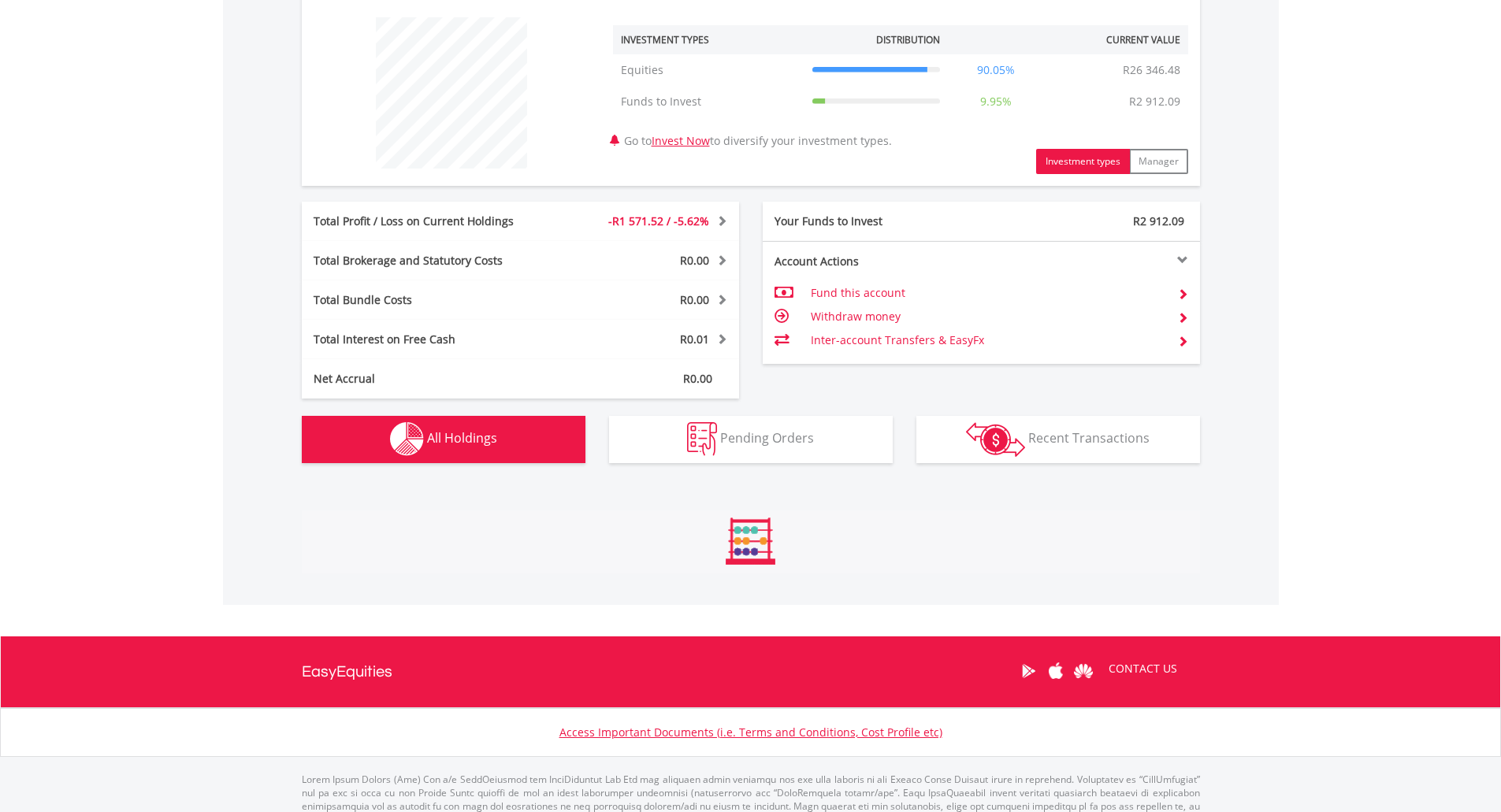
scroll to position [992, 0]
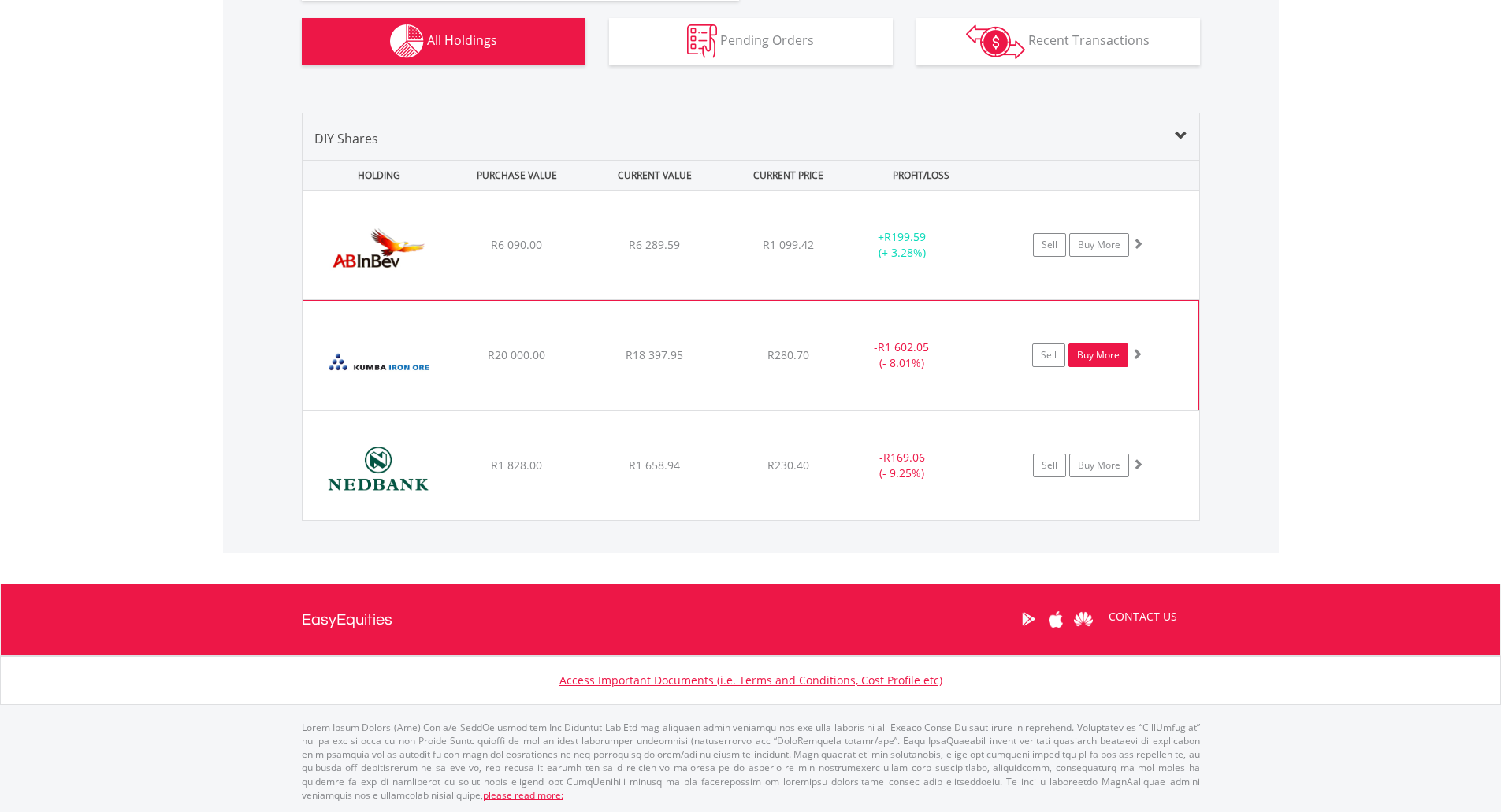
click at [1107, 359] on link "Buy More" at bounding box center [1098, 356] width 60 height 23
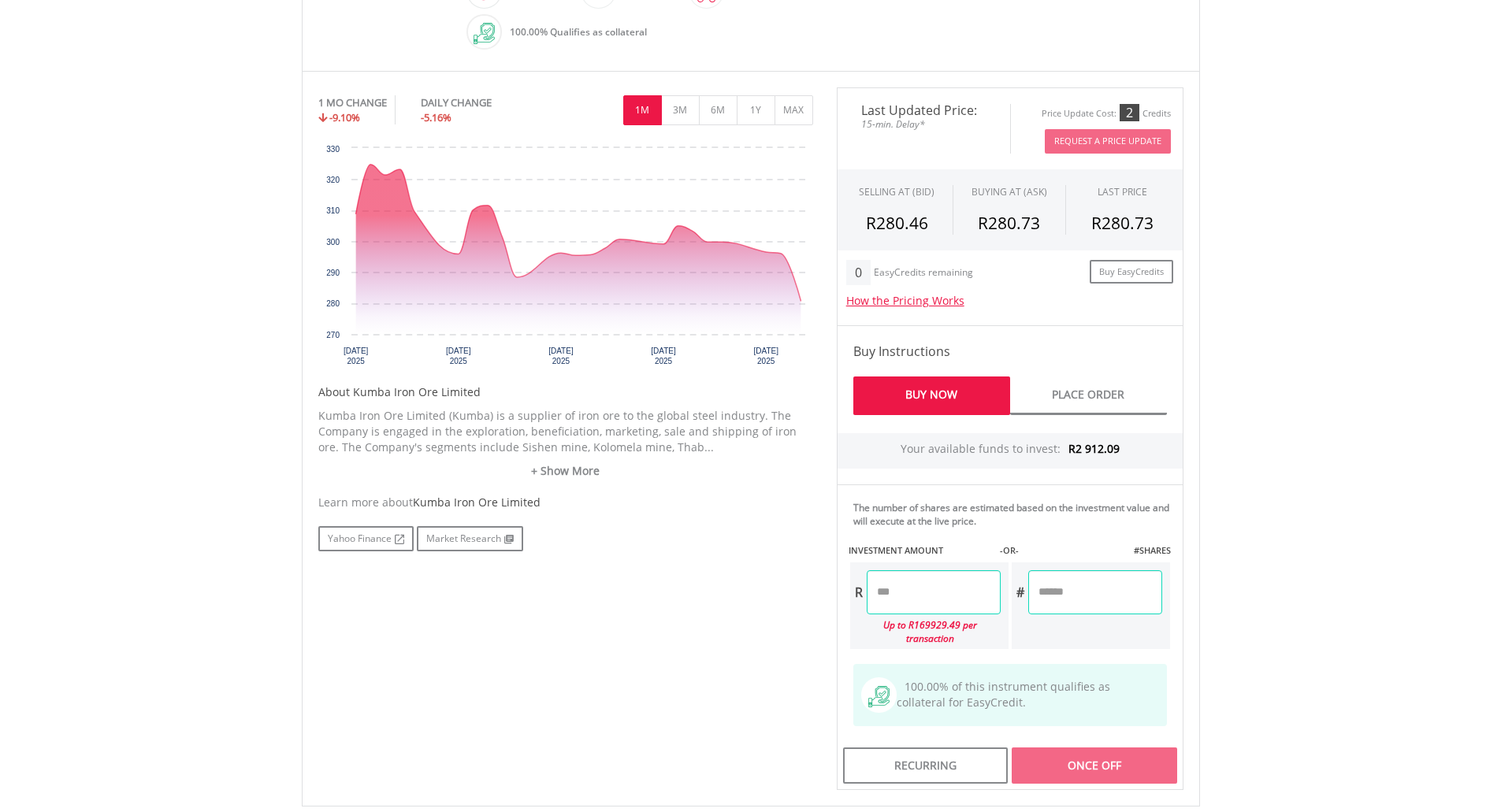
scroll to position [473, 0]
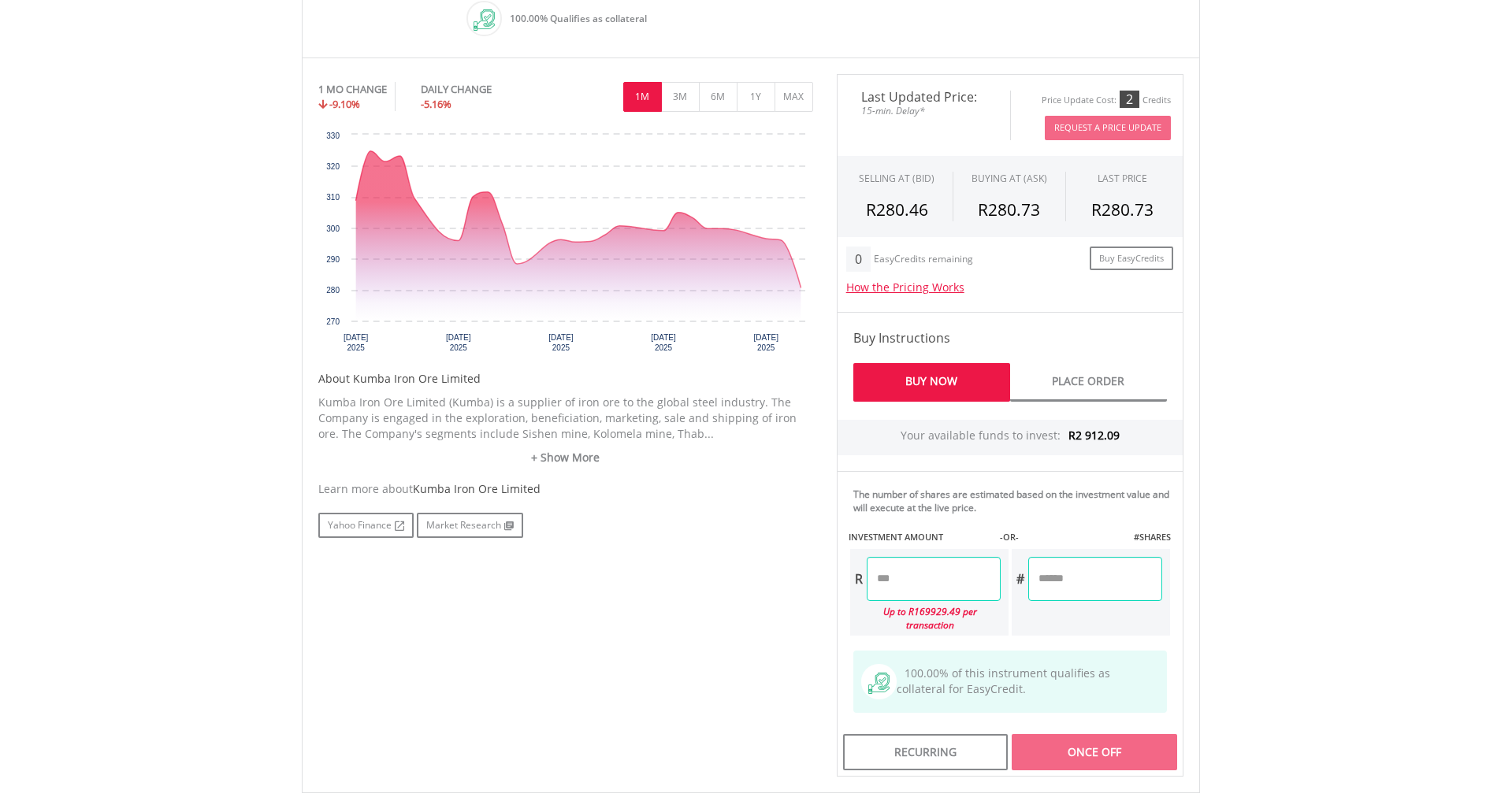
click at [900, 583] on input "number" at bounding box center [934, 579] width 134 height 44
type input "****"
type input "*******"
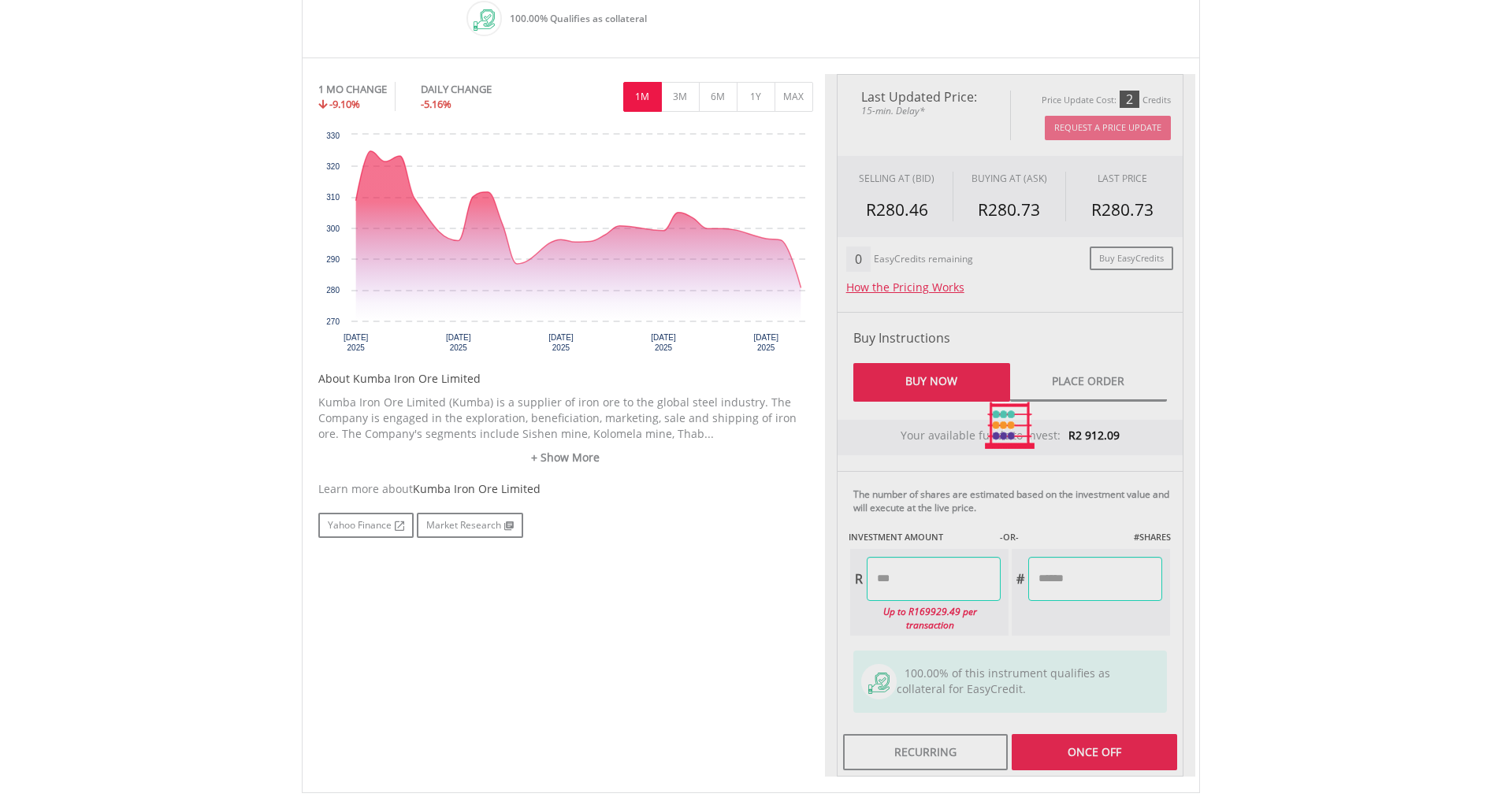
click at [1065, 730] on div "Last Updated Price: 15-min. Delay* Price Update Cost: 2 Credits Request A Price…" at bounding box center [1010, 425] width 371 height 703
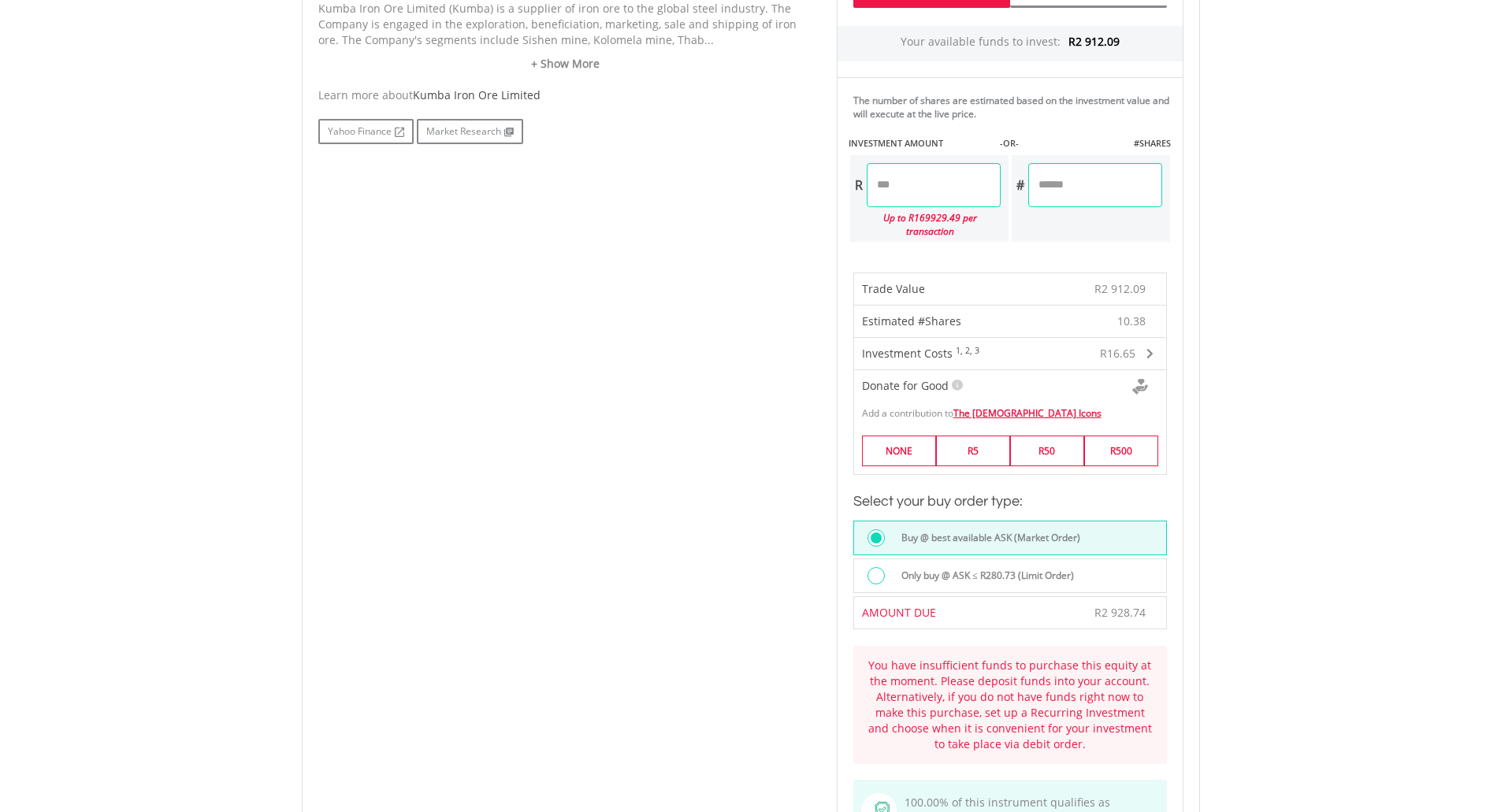
scroll to position [945, 0]
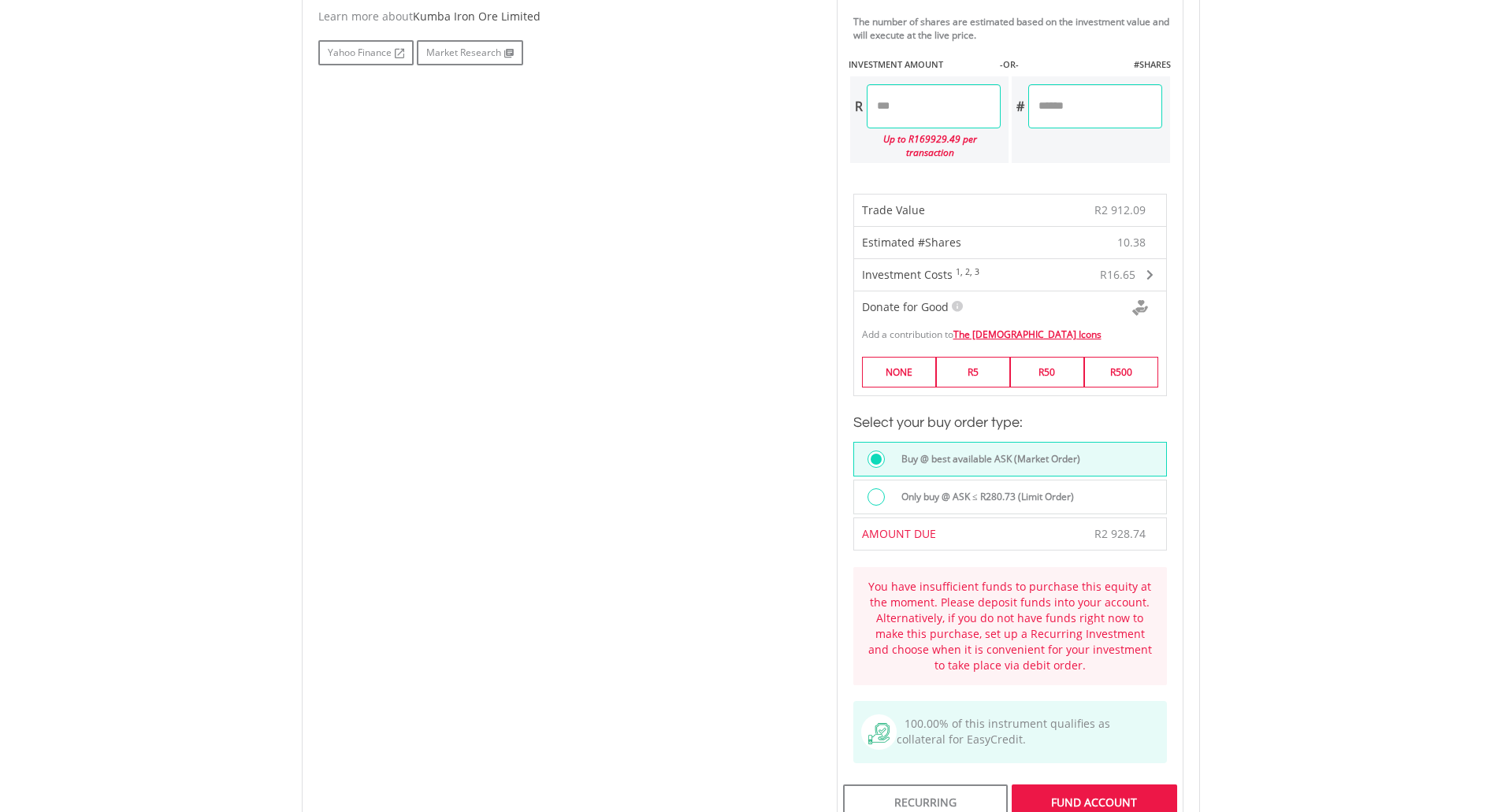
drag, startPoint x: 882, startPoint y: 108, endPoint x: 919, endPoint y: 107, distance: 37.0
click at [919, 107] on input "*******" at bounding box center [934, 105] width 134 height 44
drag, startPoint x: 891, startPoint y: 104, endPoint x: 902, endPoint y: 104, distance: 11.0
click at [902, 104] on input "****" at bounding box center [934, 105] width 134 height 44
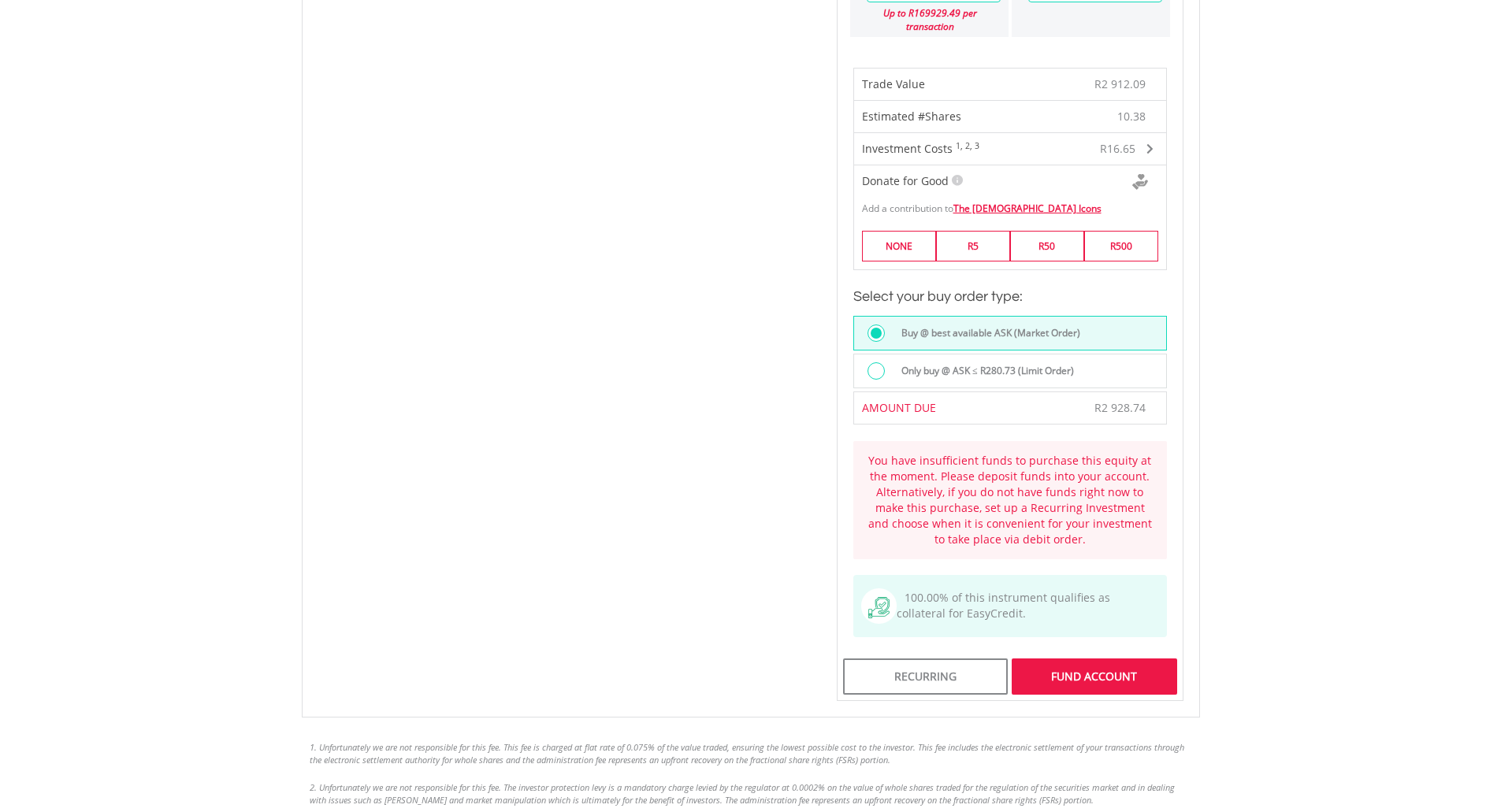
scroll to position [1103, 0]
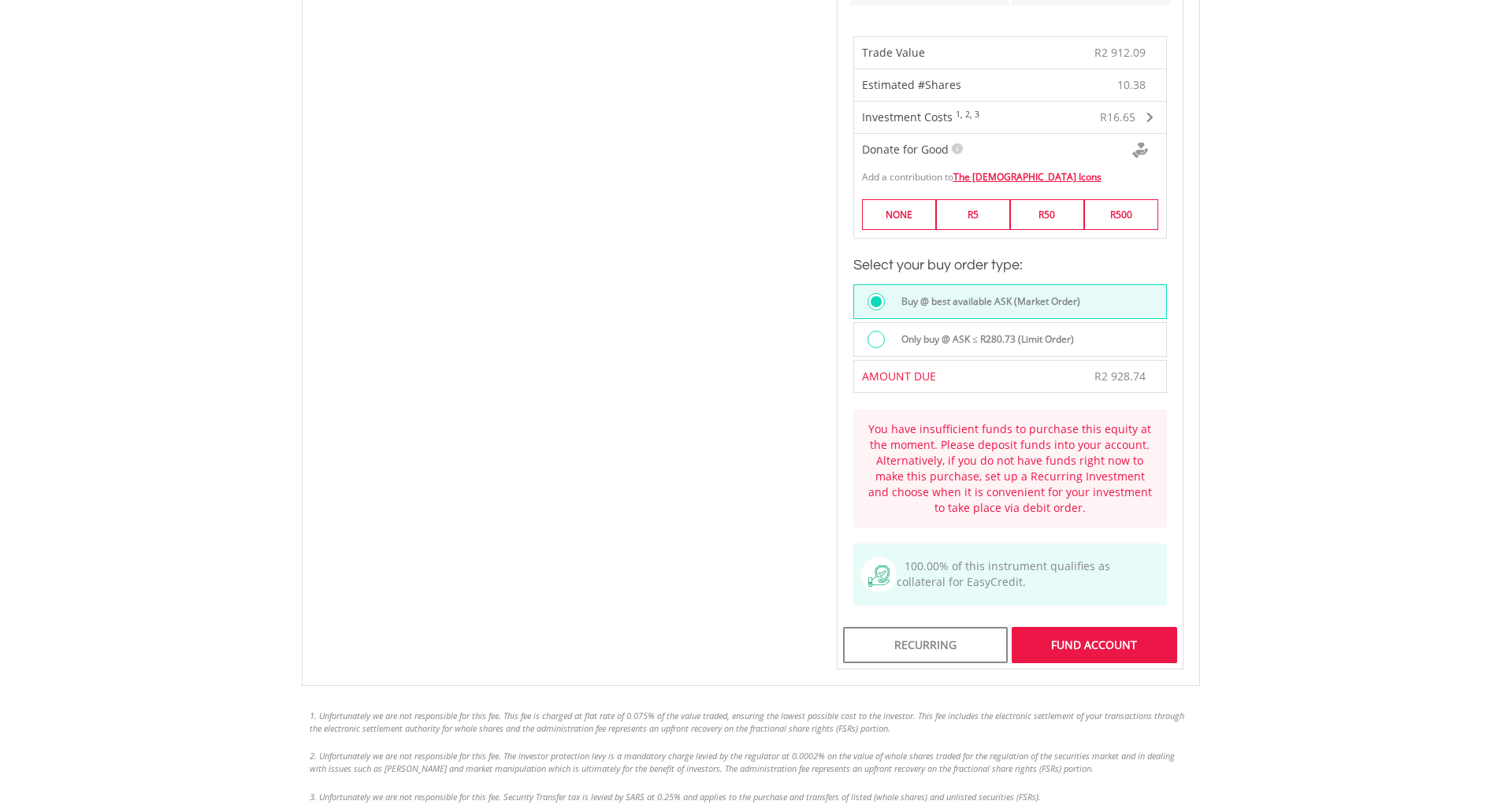
click at [1110, 484] on div "Last Updated Price: 15-min. Delay* Price Update Cost: 2 Credits Request A Price…" at bounding box center [1010, 56] width 371 height 1226
type input "*******"
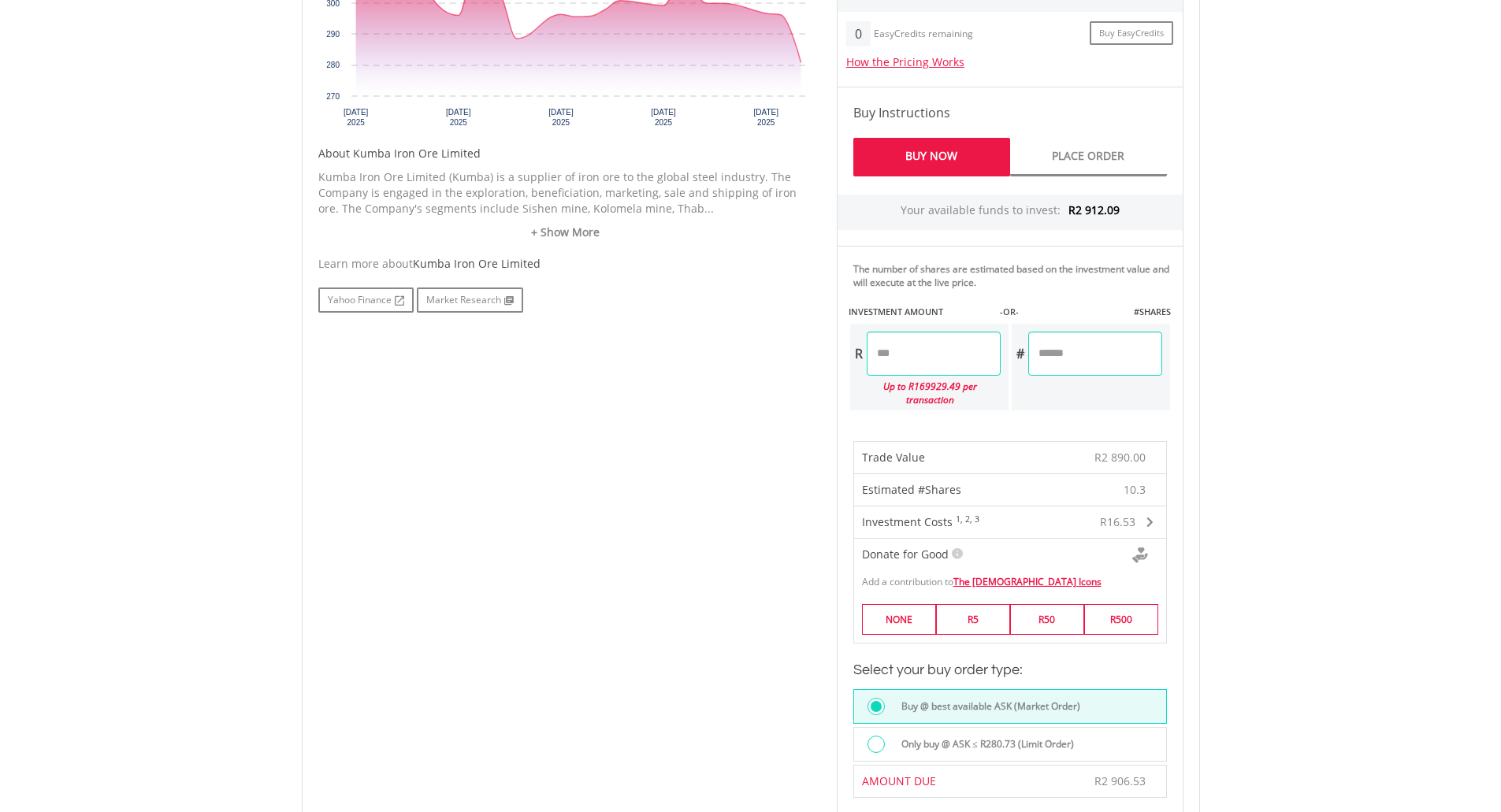
scroll to position [709, 0]
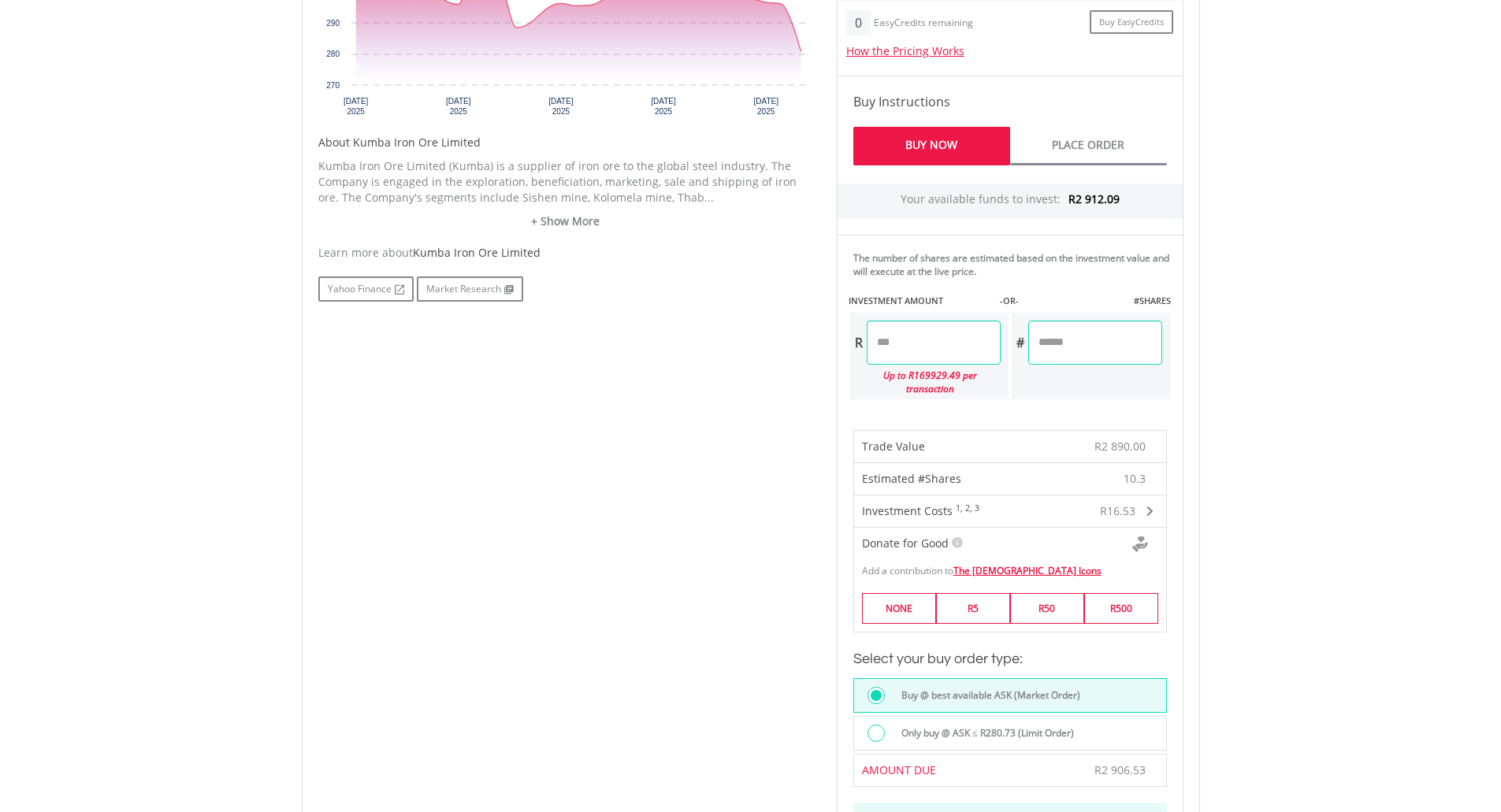
click at [900, 344] on input "*******" at bounding box center [934, 342] width 134 height 44
type input "*******"
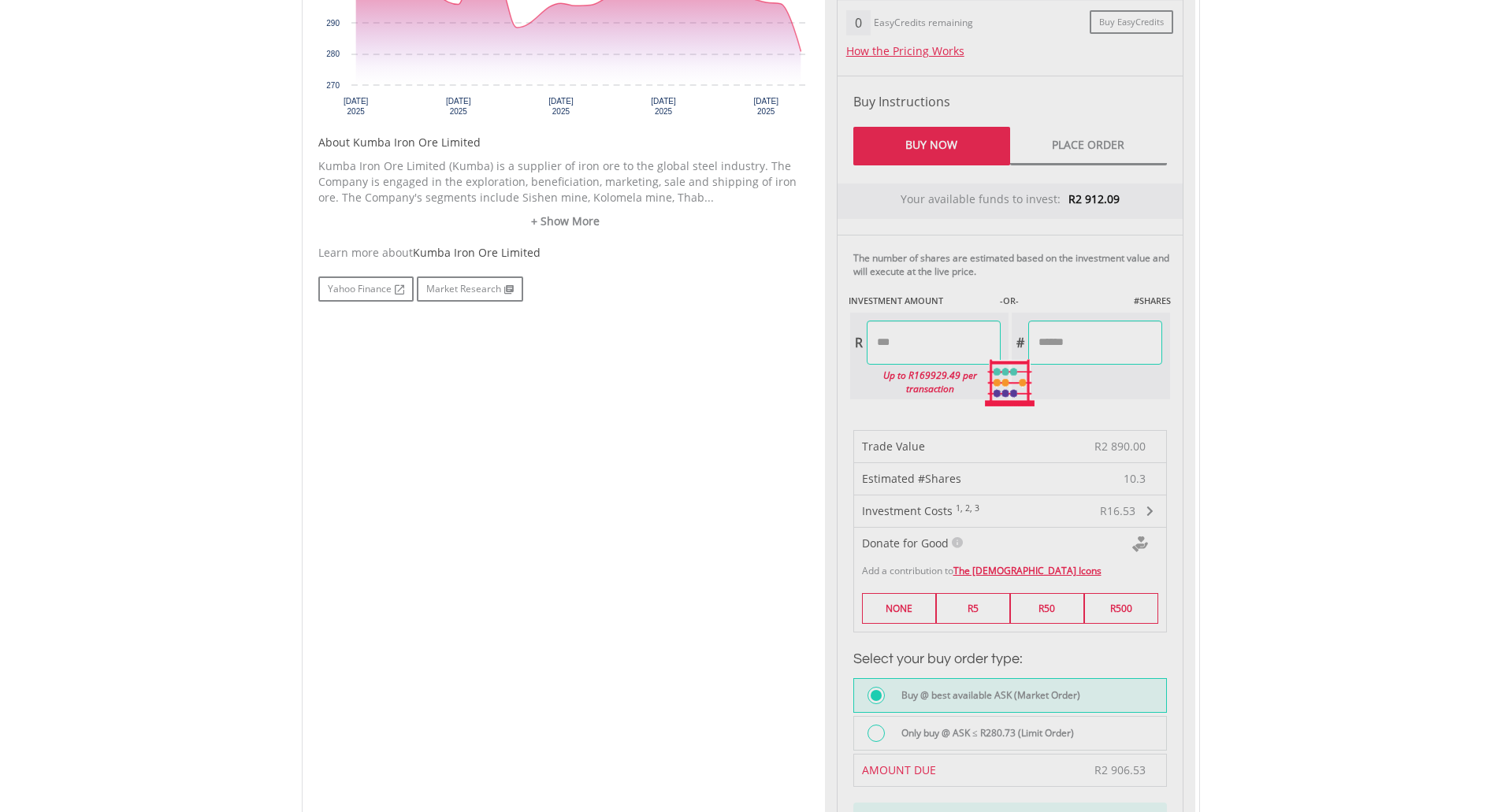
type input "*******"
click at [1084, 637] on div "Last Updated Price: 15-min. Delay* Price Update Cost: 2 Credits Request A Price…" at bounding box center [1010, 383] width 371 height 1092
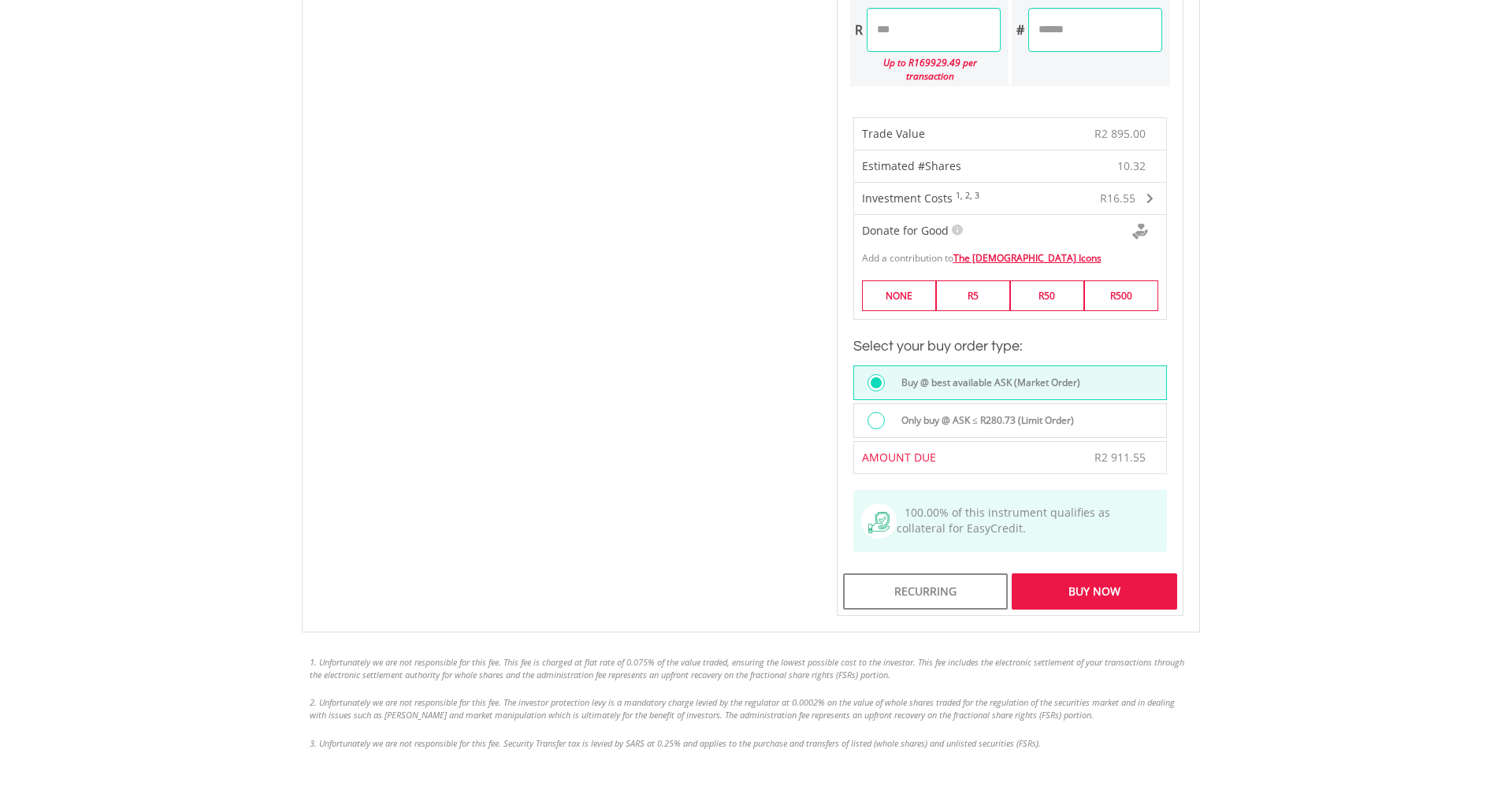
scroll to position [1025, 0]
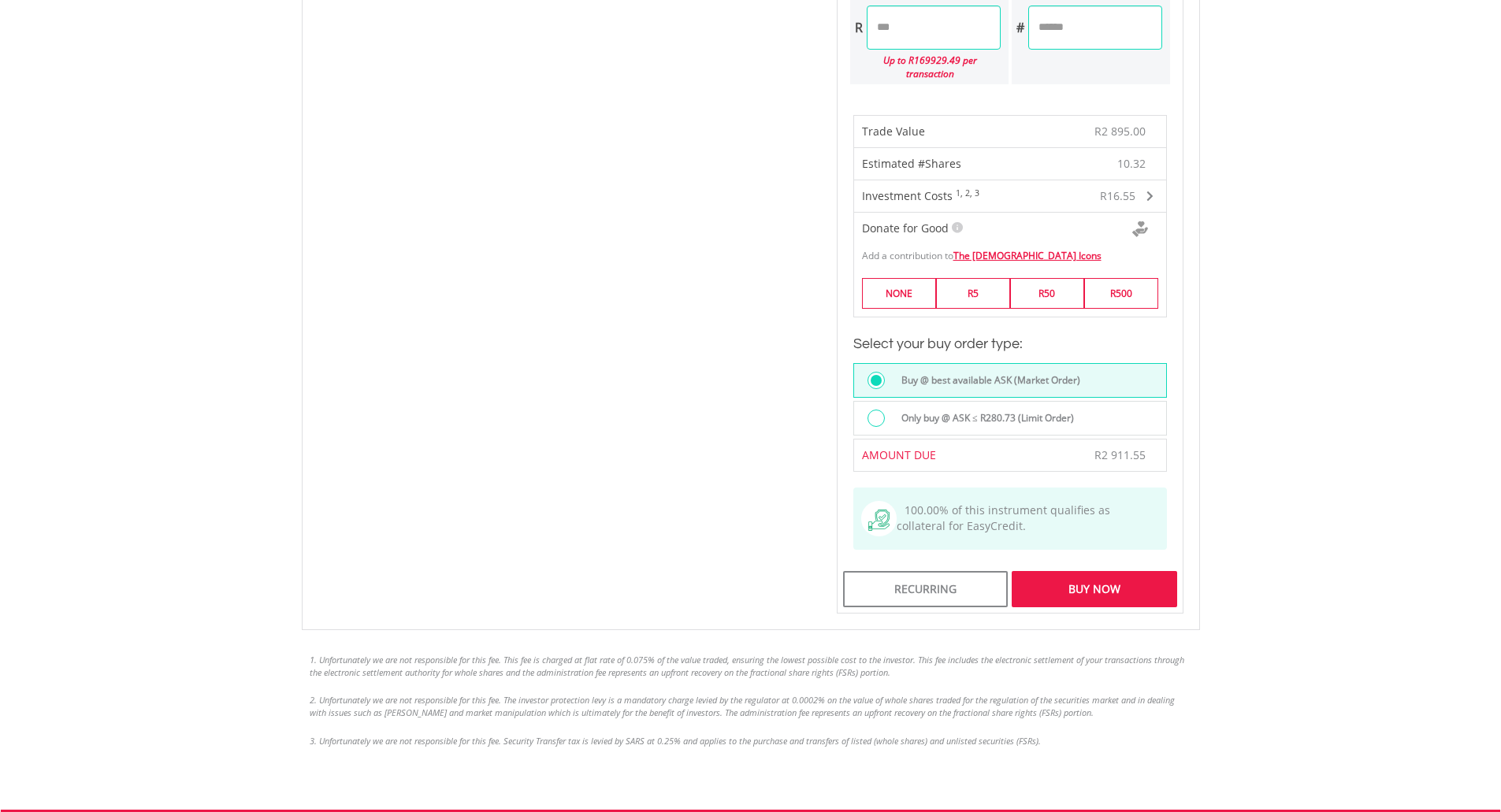
click at [1085, 571] on div "Buy Now" at bounding box center [1094, 589] width 164 height 37
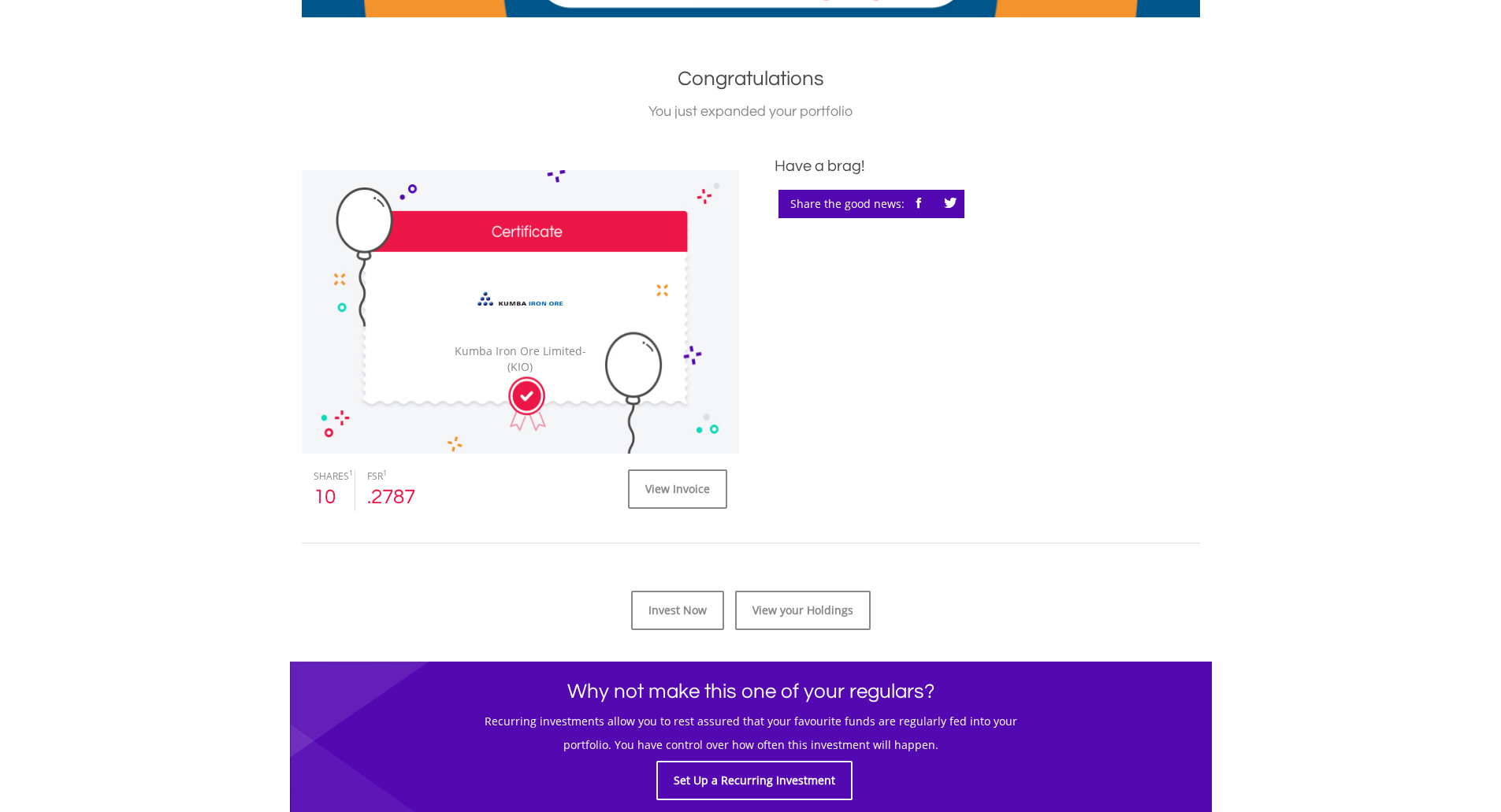
scroll to position [315, 0]
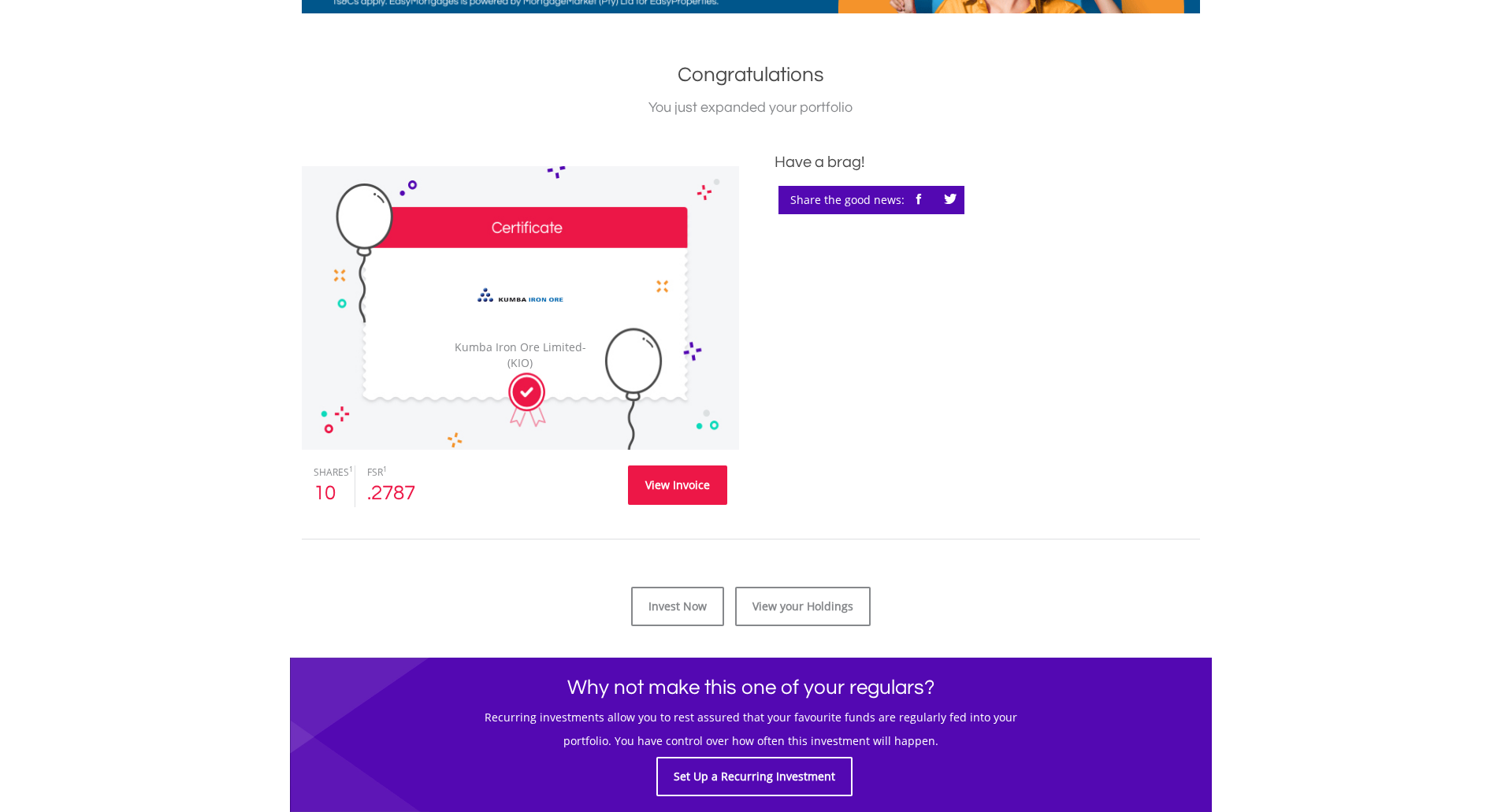
click at [678, 485] on link "View Invoice" at bounding box center [677, 485] width 99 height 39
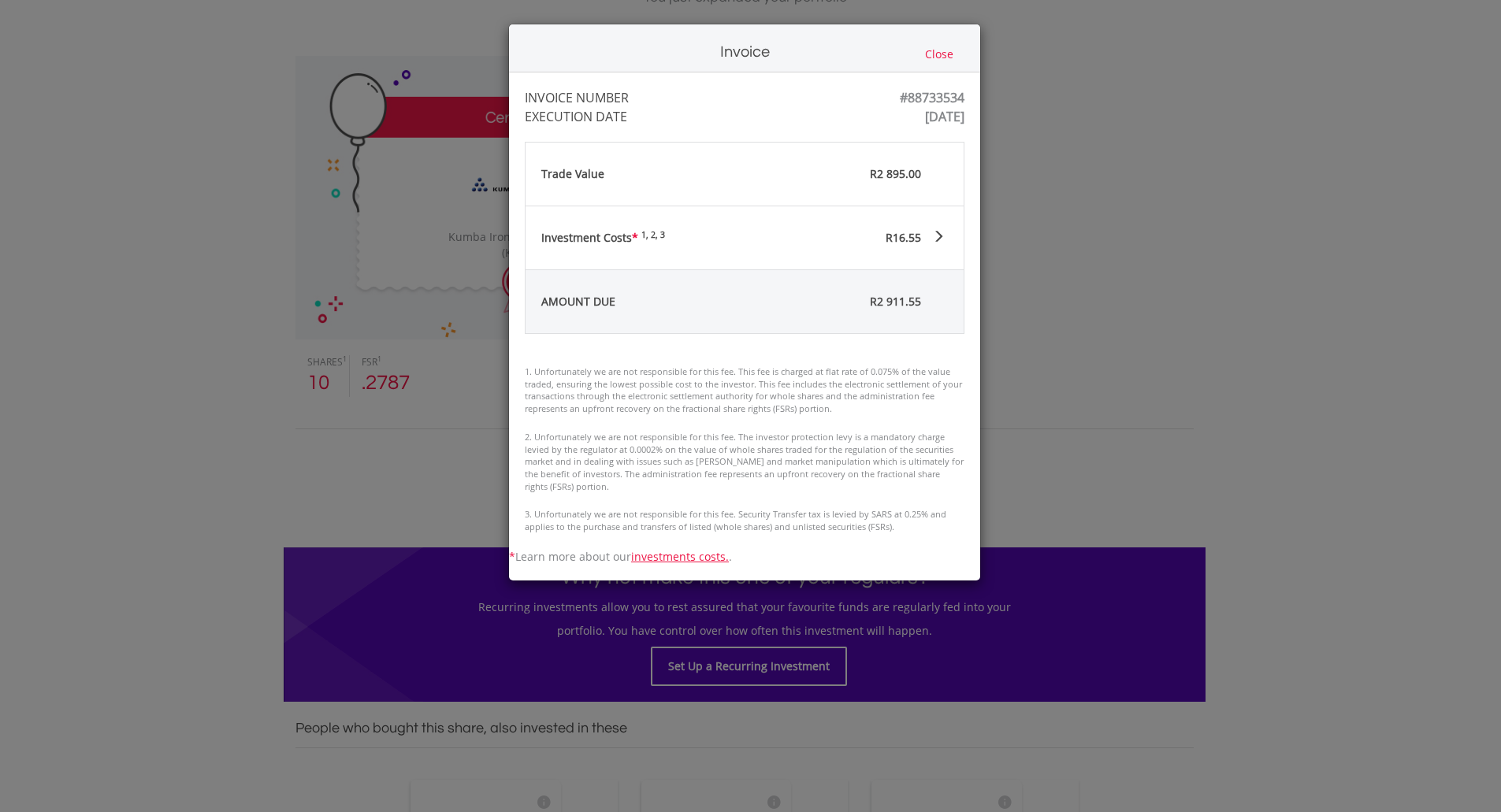
scroll to position [551, 0]
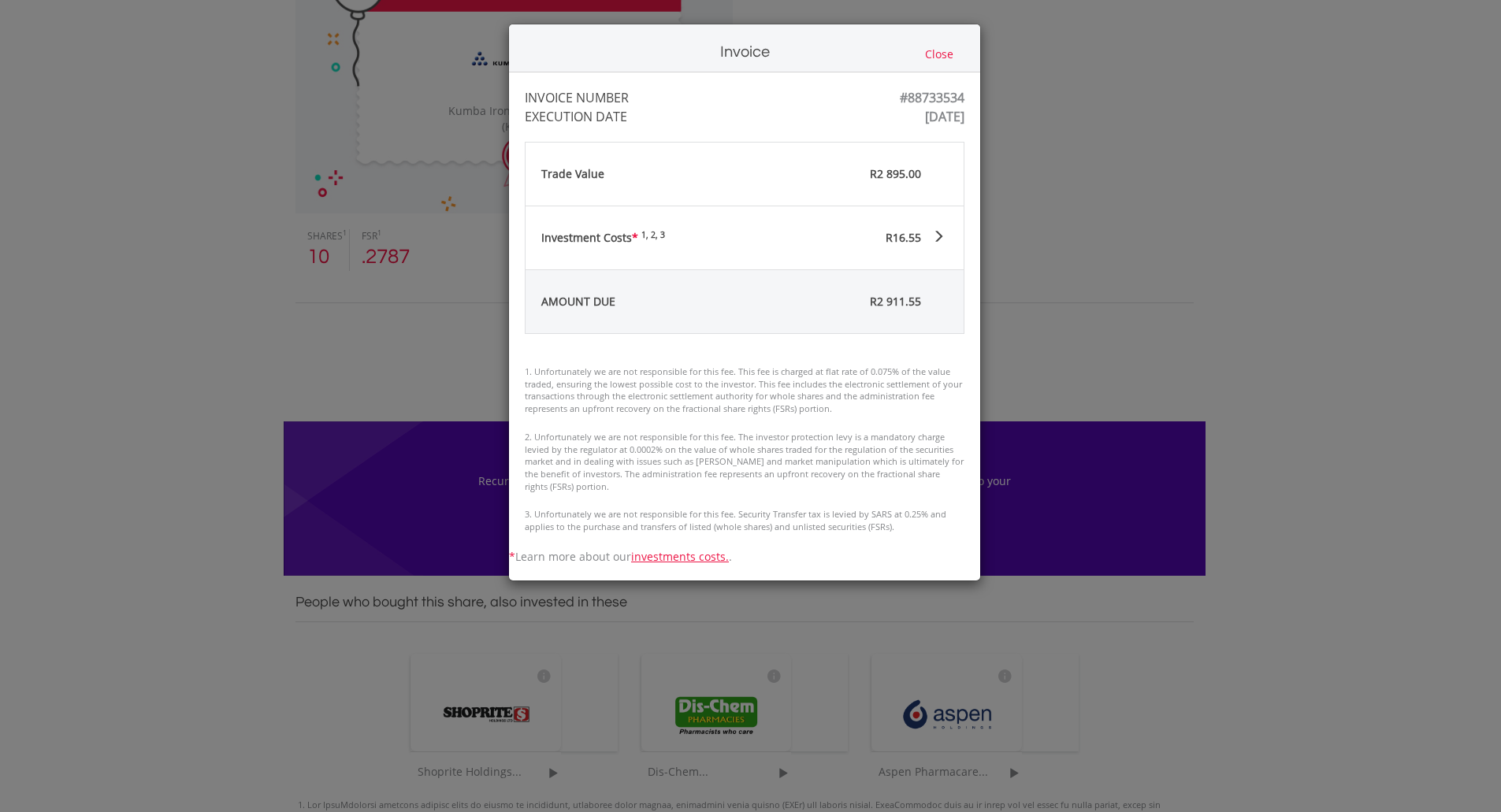
click at [946, 53] on button "Close" at bounding box center [939, 54] width 38 height 17
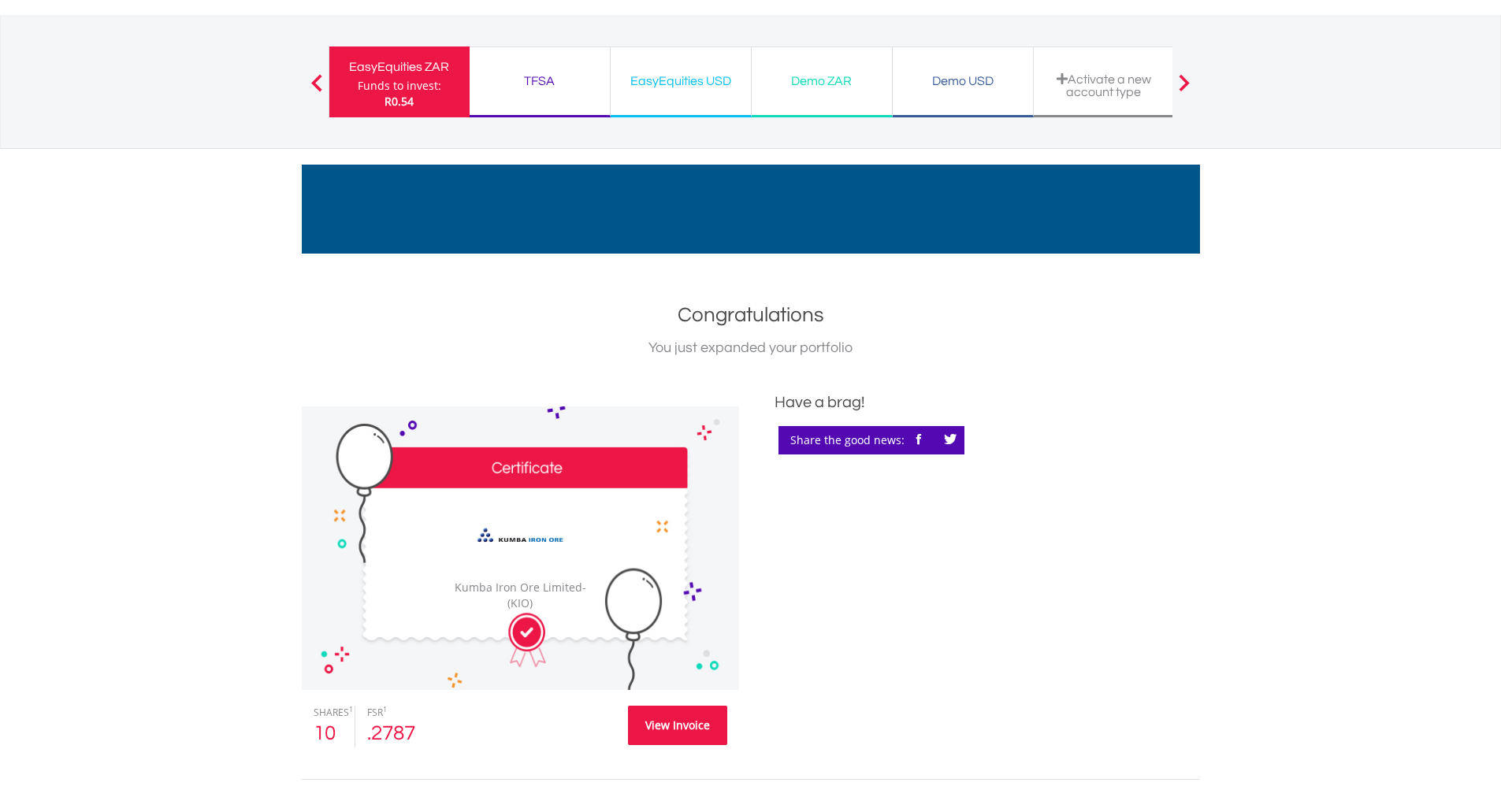
scroll to position [0, 0]
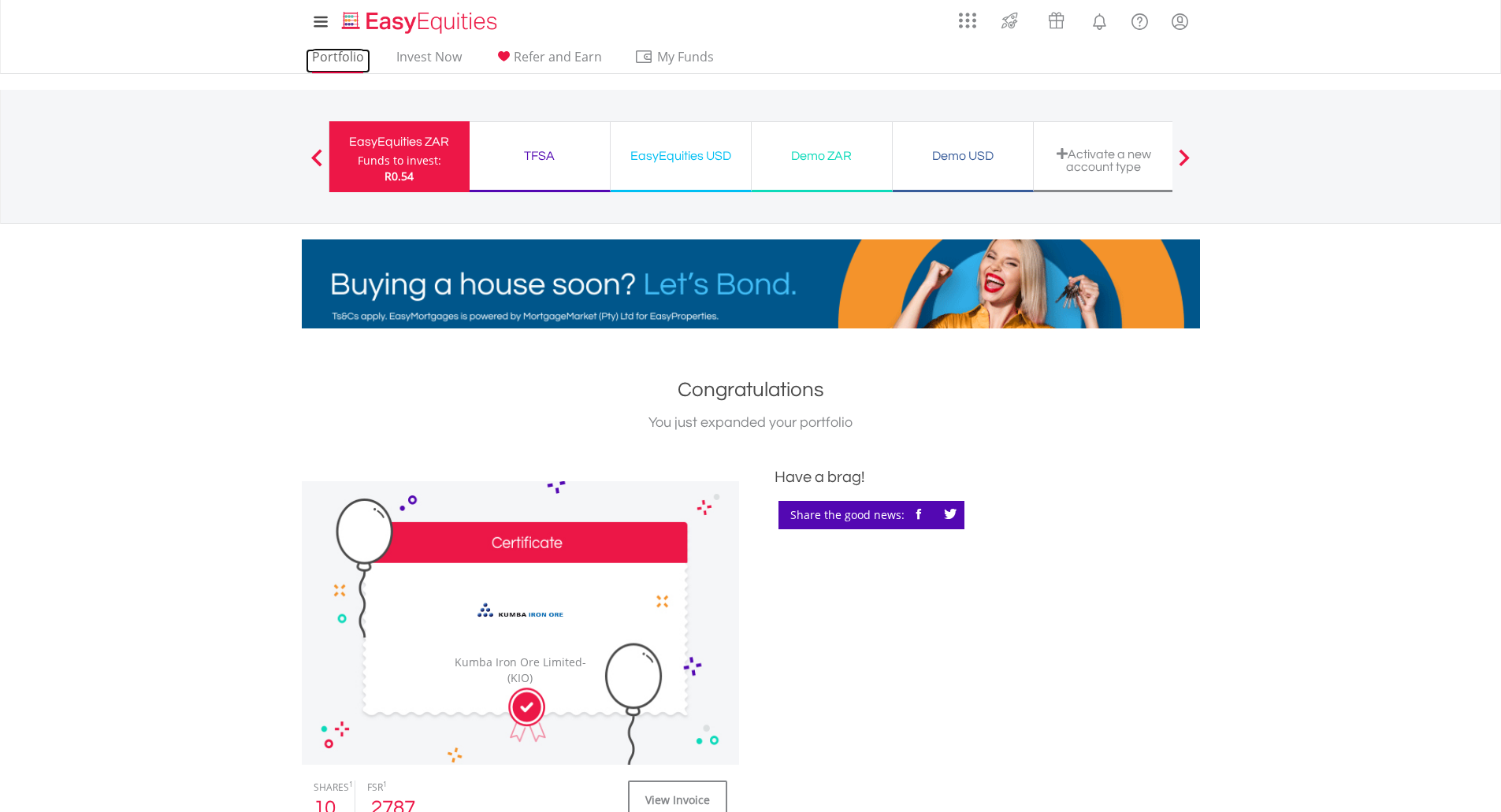
click at [342, 55] on link "Portfolio" at bounding box center [338, 61] width 64 height 24
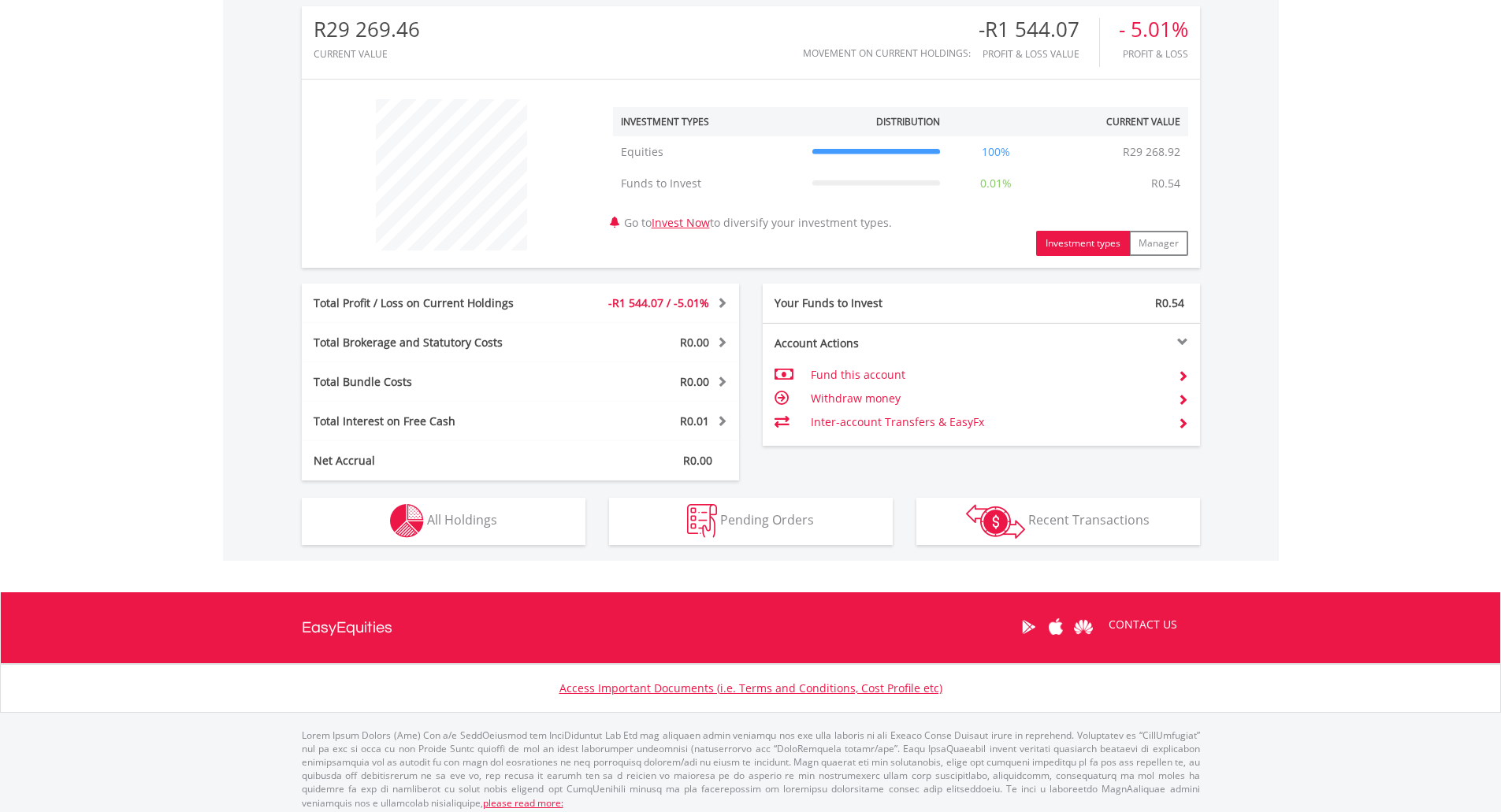
scroll to position [521, 0]
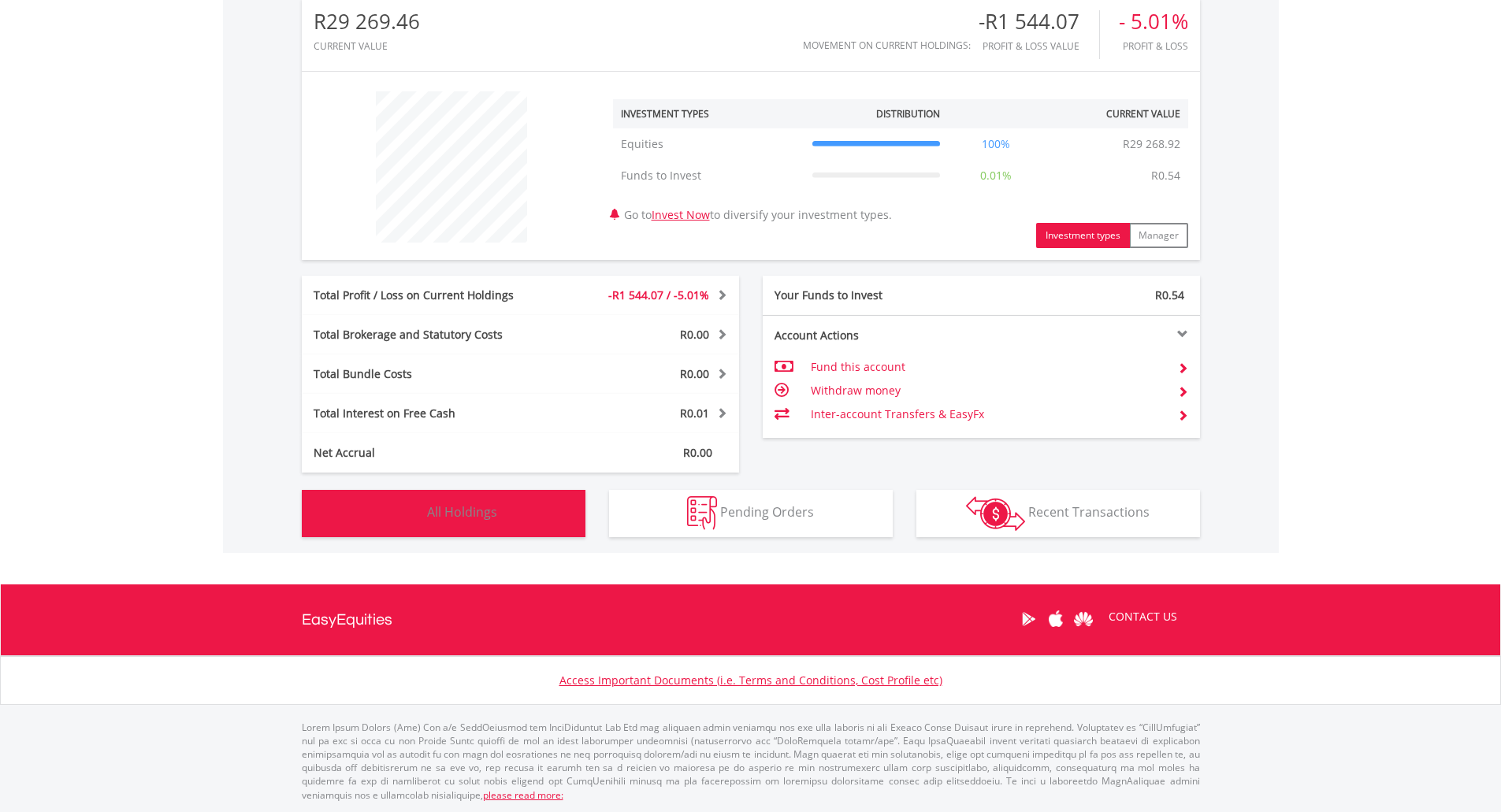
click at [487, 505] on span "All Holdings" at bounding box center [462, 512] width 70 height 17
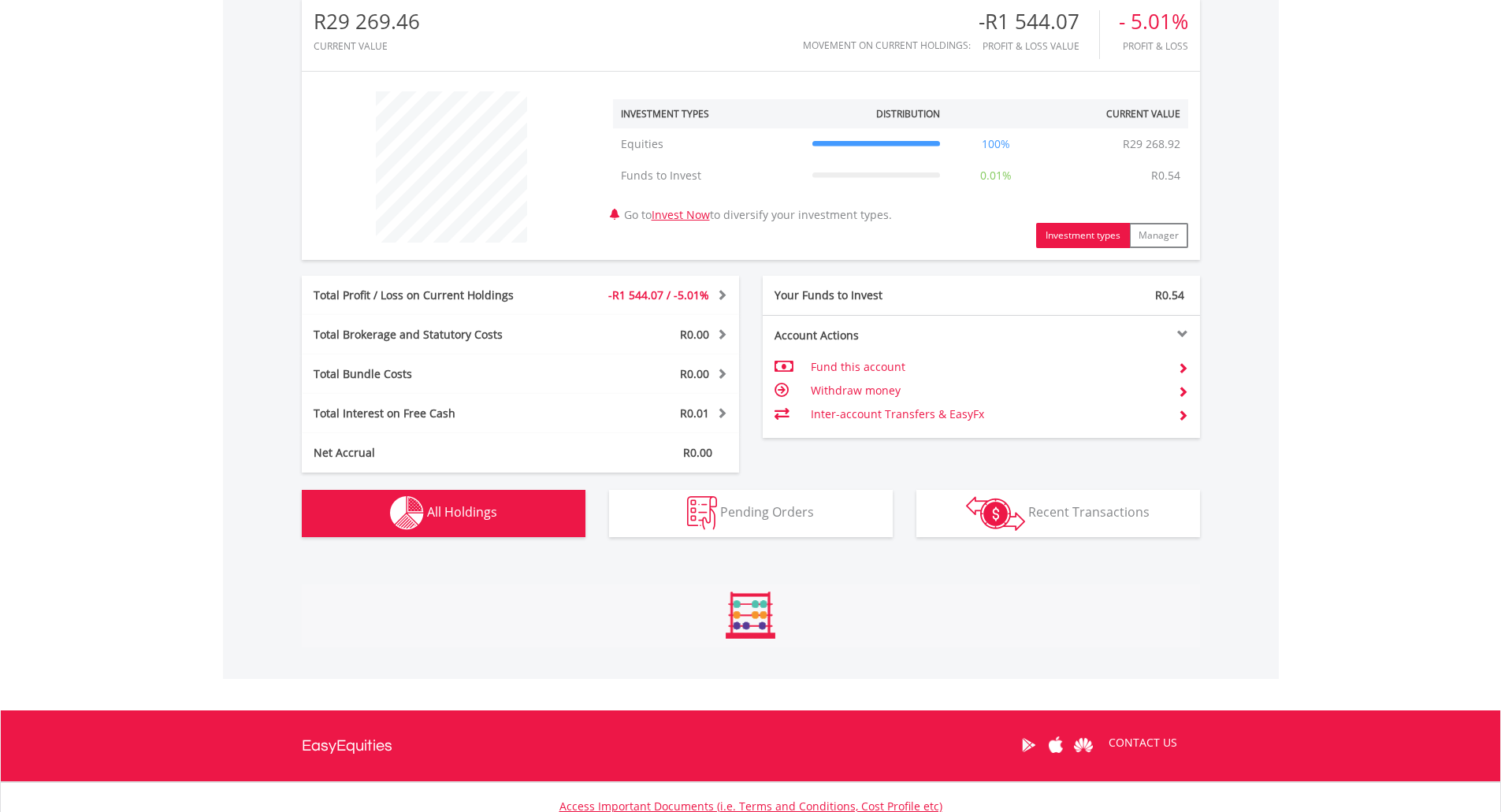
scroll to position [992, 0]
